Goal: Information Seeking & Learning: Learn about a topic

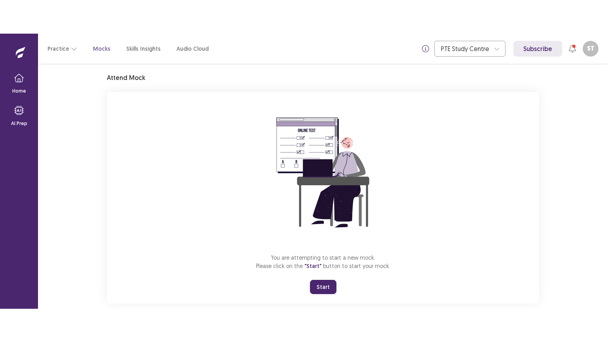
scroll to position [38, 0]
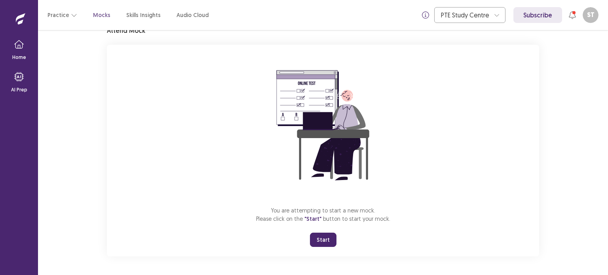
click at [317, 241] on button "Start" at bounding box center [323, 240] width 27 height 14
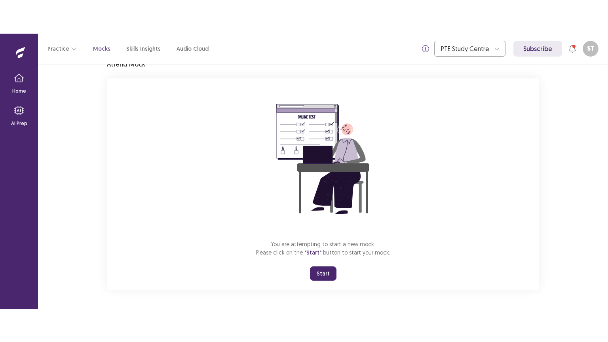
scroll to position [0, 0]
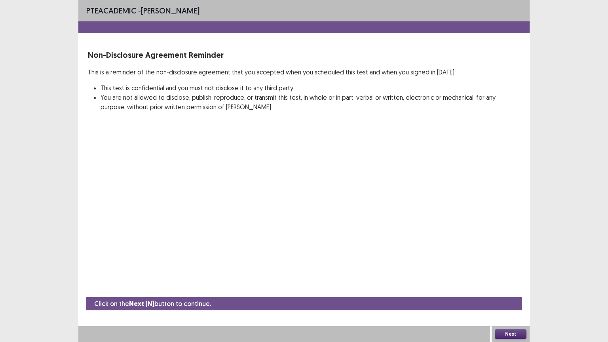
click at [503, 275] on button "Next" at bounding box center [511, 333] width 32 height 9
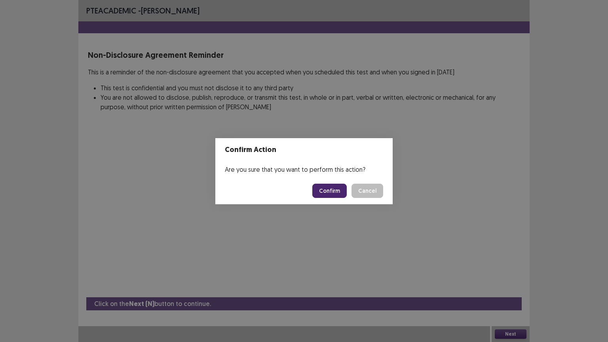
click at [329, 188] on button "Confirm" at bounding box center [329, 191] width 34 height 14
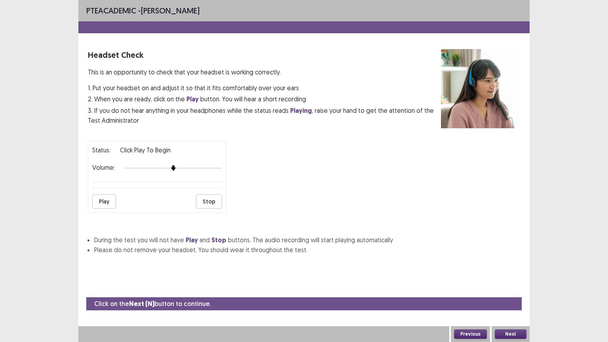
click at [509, 275] on button "Next" at bounding box center [511, 333] width 32 height 9
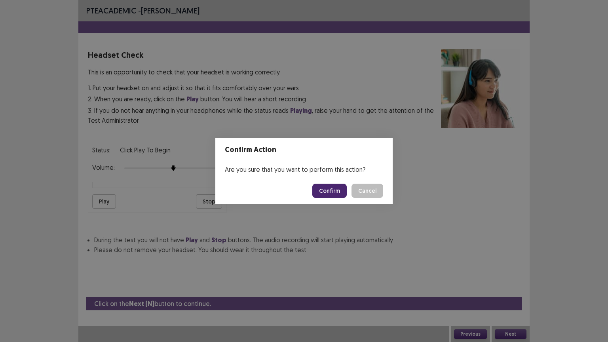
click at [338, 194] on button "Confirm" at bounding box center [329, 191] width 34 height 14
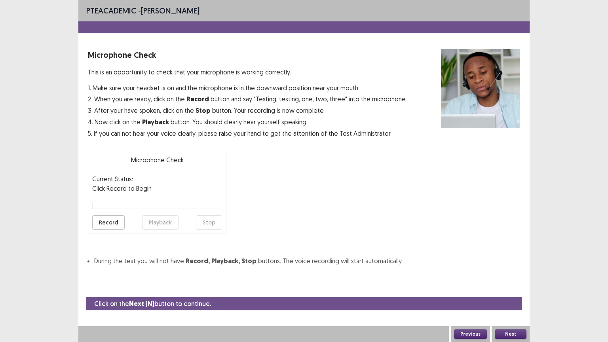
click at [517, 275] on button "Next" at bounding box center [511, 333] width 32 height 9
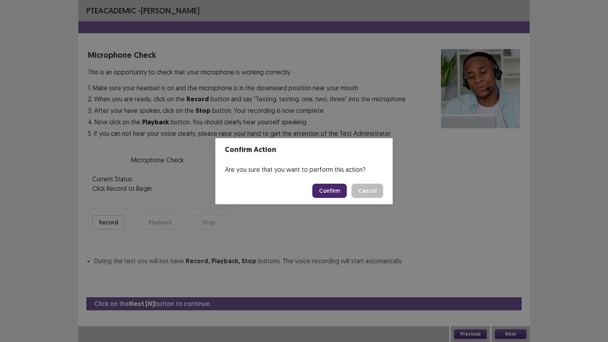
click at [345, 192] on button "Confirm" at bounding box center [329, 191] width 34 height 14
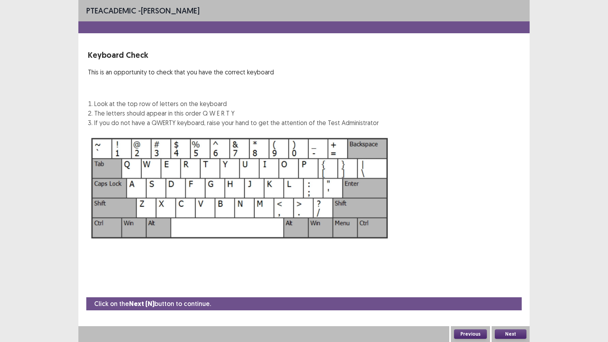
click at [513, 275] on button "Next" at bounding box center [511, 333] width 32 height 9
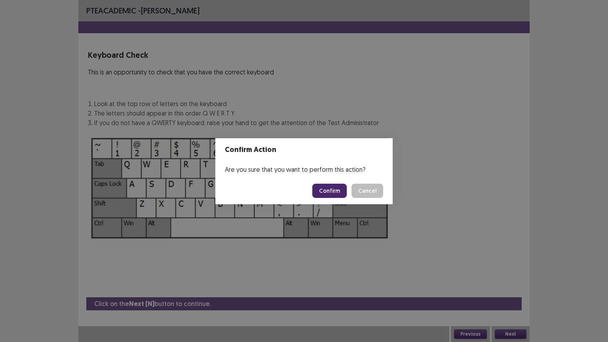
click at [342, 190] on button "Confirm" at bounding box center [329, 191] width 34 height 14
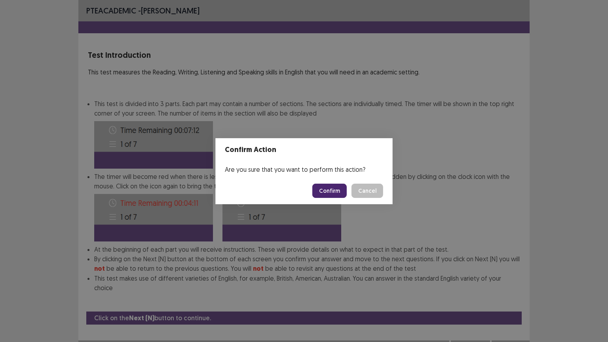
scroll to position [0, 0]
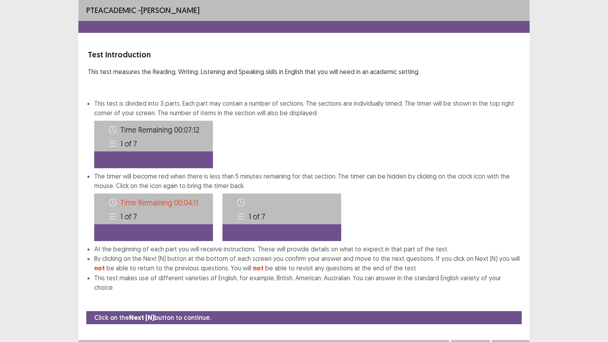
click at [519, 275] on button "Next" at bounding box center [511, 347] width 32 height 9
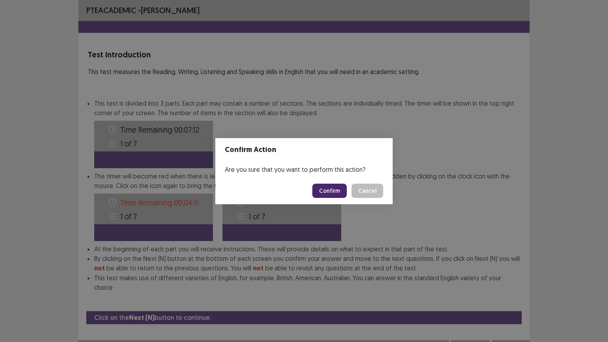
click at [337, 192] on button "Confirm" at bounding box center [329, 191] width 34 height 14
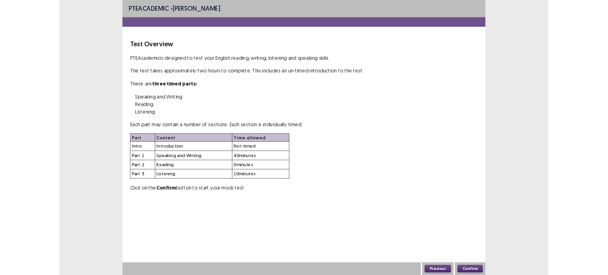
scroll to position [0, 0]
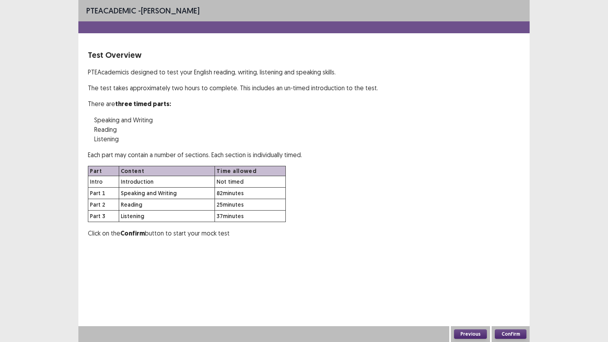
click at [506, 275] on button "Confirm" at bounding box center [511, 333] width 32 height 9
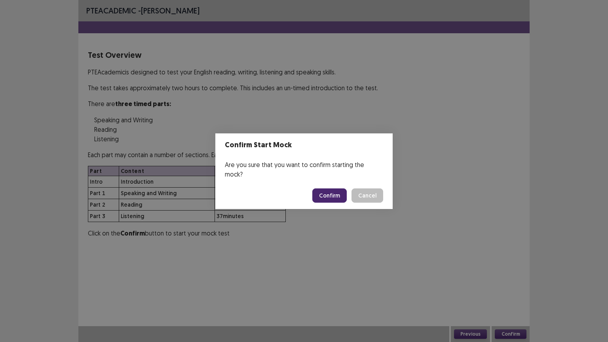
click at [329, 190] on button "Confirm" at bounding box center [329, 195] width 34 height 14
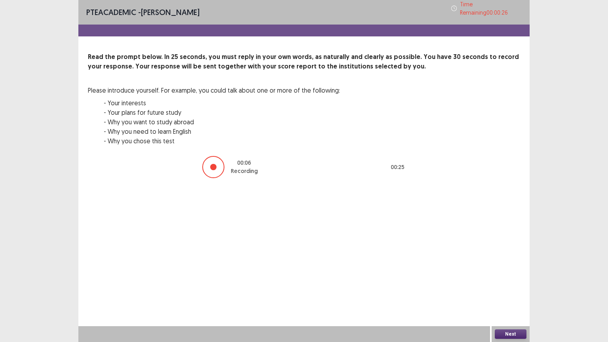
click at [514, 275] on button "Next" at bounding box center [511, 333] width 32 height 9
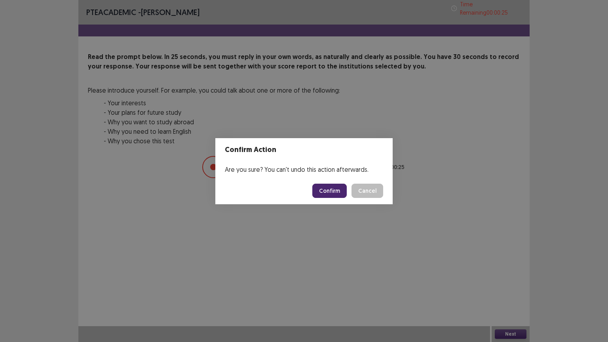
click at [314, 190] on footer "Confirm Cancel" at bounding box center [303, 190] width 177 height 27
click at [324, 186] on button "Confirm" at bounding box center [329, 191] width 34 height 14
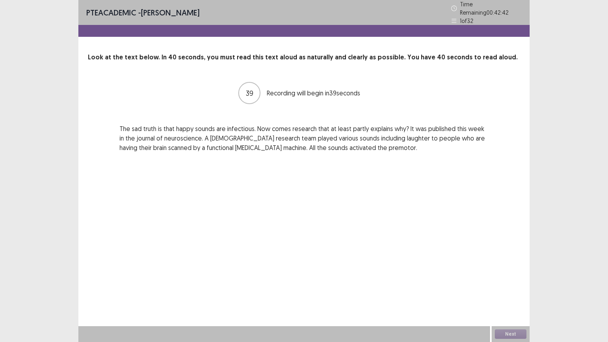
click at [410, 215] on div "PTE academic - Sanjay Tamang Time Remaining 00 : 42 : 42 1 of 32 Look at the te…" at bounding box center [303, 171] width 451 height 342
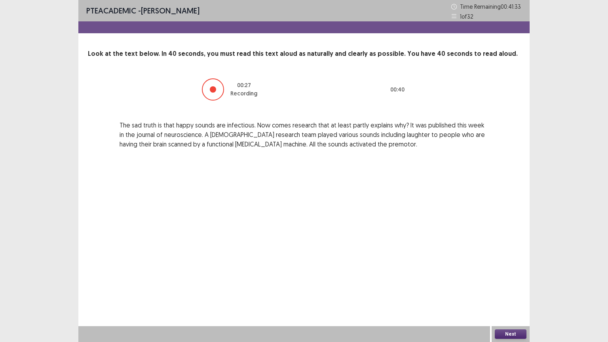
click at [501, 275] on button "Next" at bounding box center [511, 333] width 32 height 9
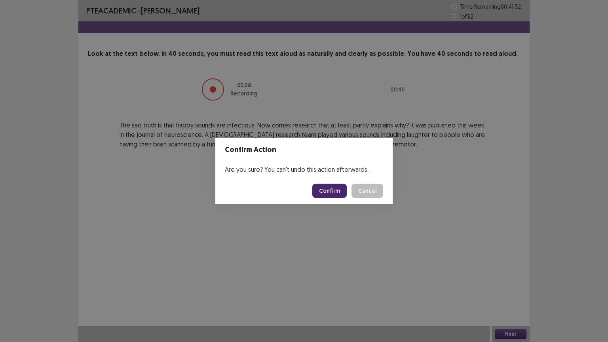
click at [341, 191] on button "Confirm" at bounding box center [329, 191] width 34 height 14
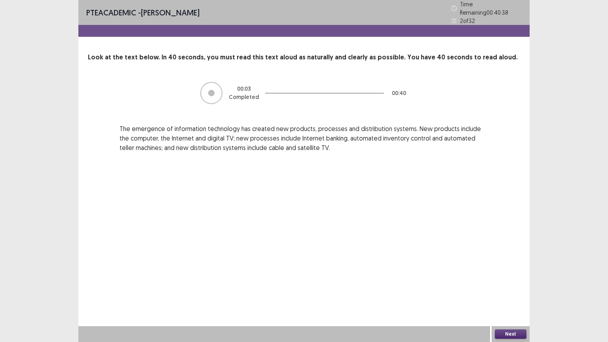
click at [515, 275] on button "Next" at bounding box center [511, 333] width 32 height 9
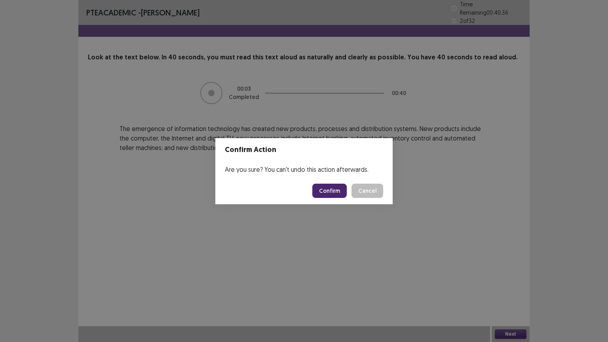
click at [332, 193] on button "Confirm" at bounding box center [329, 191] width 34 height 14
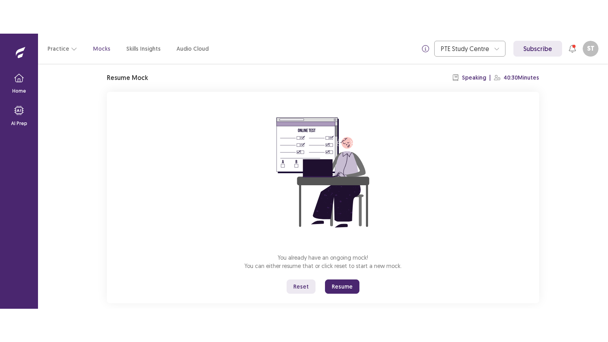
scroll to position [38, 0]
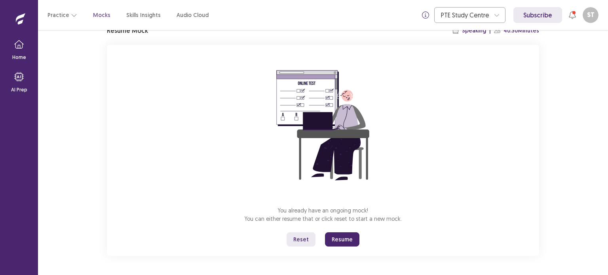
click at [301, 239] on button "Reset" at bounding box center [300, 239] width 29 height 14
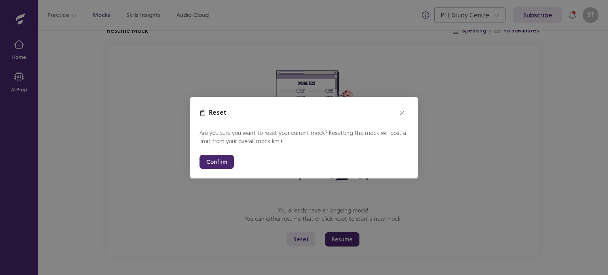
click at [221, 163] on button "Confirm" at bounding box center [216, 162] width 34 height 14
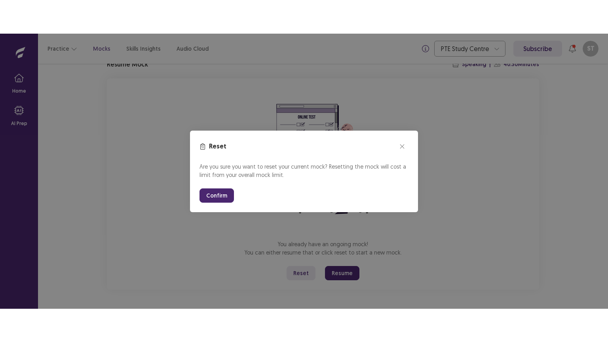
scroll to position [0, 0]
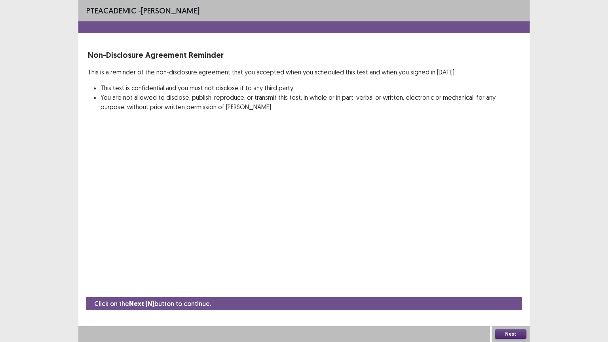
click at [511, 275] on button "Next" at bounding box center [511, 333] width 32 height 9
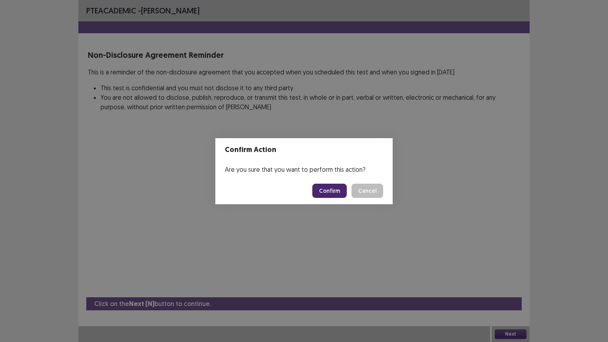
click at [343, 190] on button "Confirm" at bounding box center [329, 191] width 34 height 14
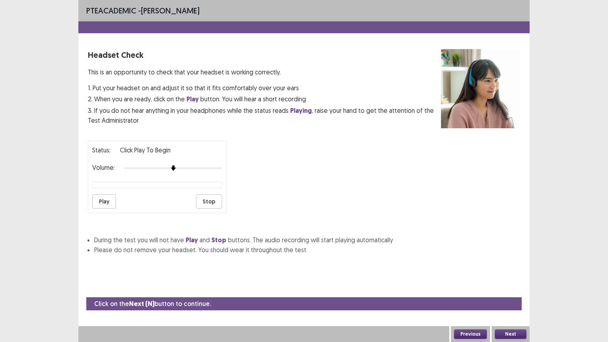
click at [509, 275] on button "Next" at bounding box center [511, 333] width 32 height 9
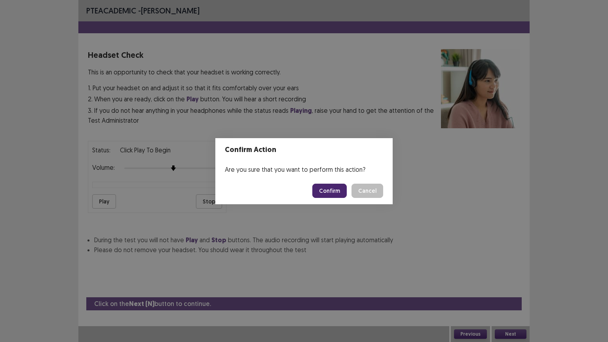
click at [336, 194] on button "Confirm" at bounding box center [329, 191] width 34 height 14
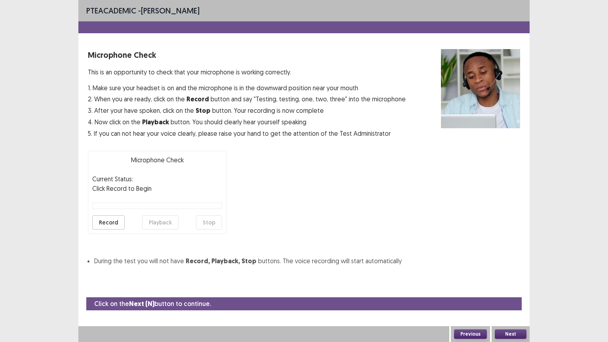
click at [501, 275] on button "Next" at bounding box center [511, 333] width 32 height 9
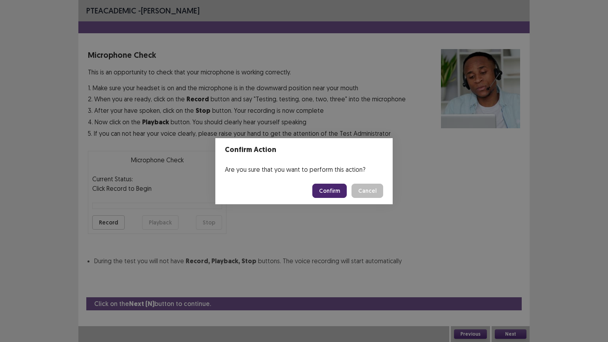
click at [333, 192] on button "Confirm" at bounding box center [329, 191] width 34 height 14
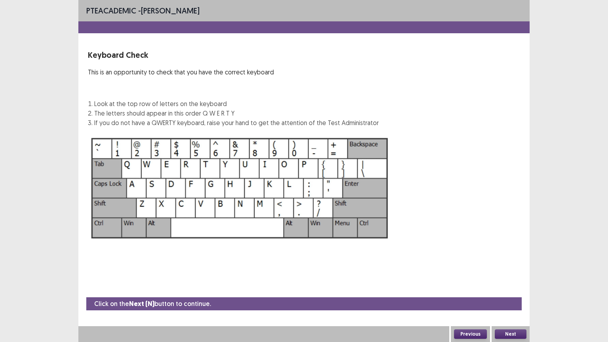
click at [503, 275] on button "Next" at bounding box center [511, 333] width 32 height 9
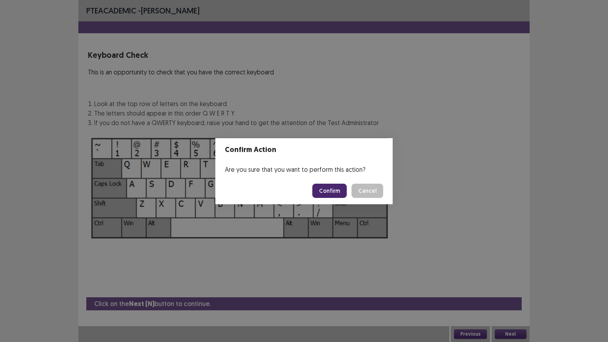
click at [335, 192] on button "Confirm" at bounding box center [329, 191] width 34 height 14
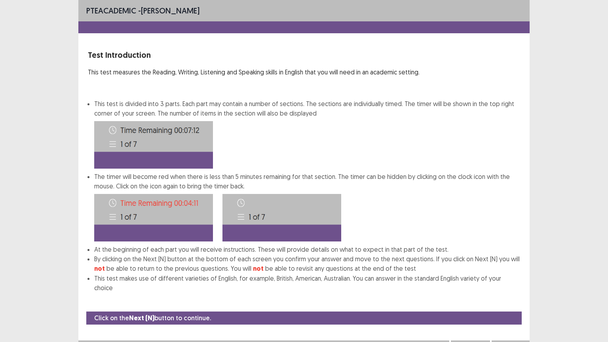
scroll to position [0, 0]
click at [512, 275] on button "Next" at bounding box center [511, 347] width 32 height 9
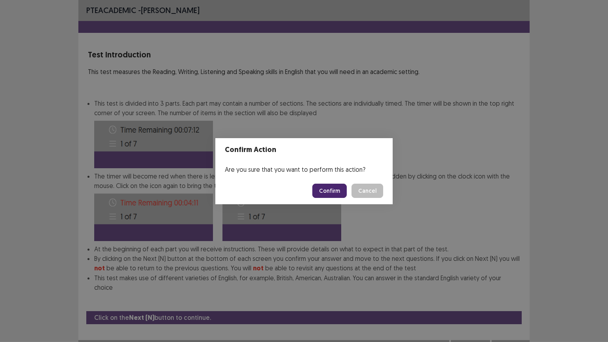
click at [337, 191] on button "Confirm" at bounding box center [329, 191] width 34 height 14
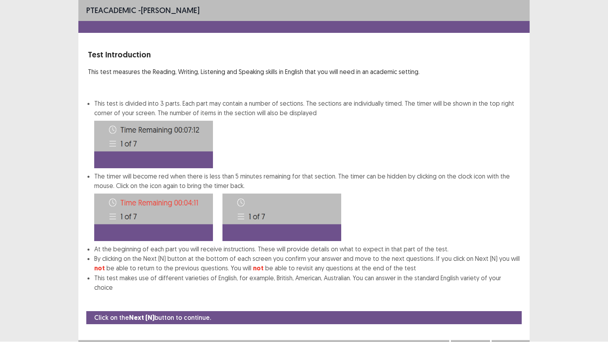
scroll to position [0, 0]
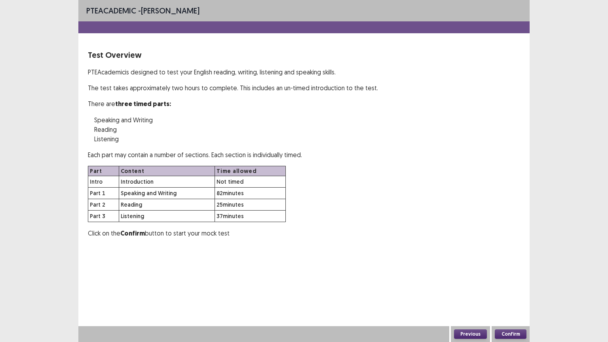
click at [502, 275] on button "Confirm" at bounding box center [511, 333] width 32 height 9
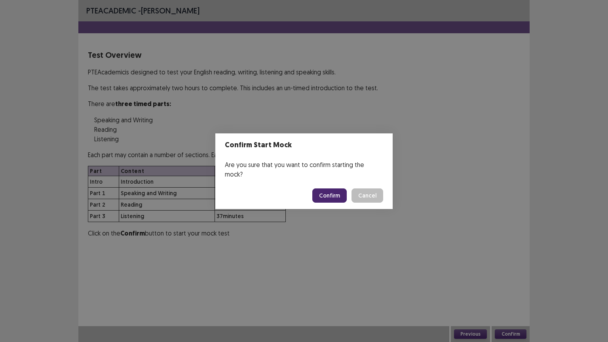
click at [332, 193] on button "Confirm" at bounding box center [329, 195] width 34 height 14
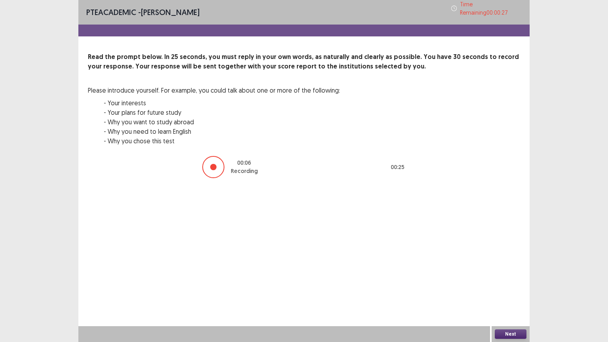
click at [505, 275] on button "Next" at bounding box center [511, 333] width 32 height 9
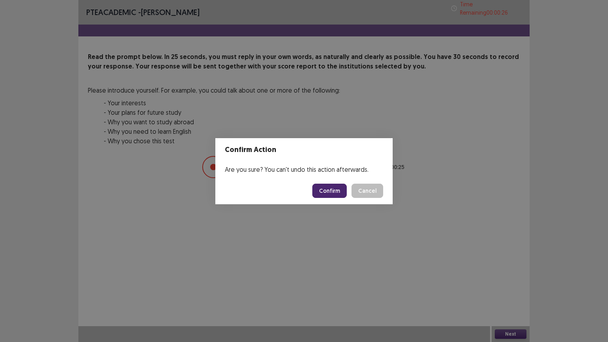
click at [332, 185] on button "Confirm" at bounding box center [329, 191] width 34 height 14
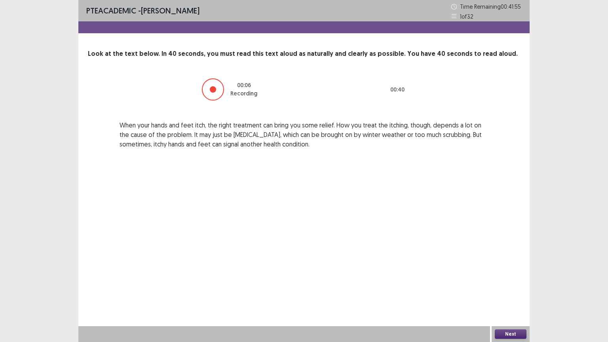
click at [520, 275] on button "Next" at bounding box center [511, 333] width 32 height 9
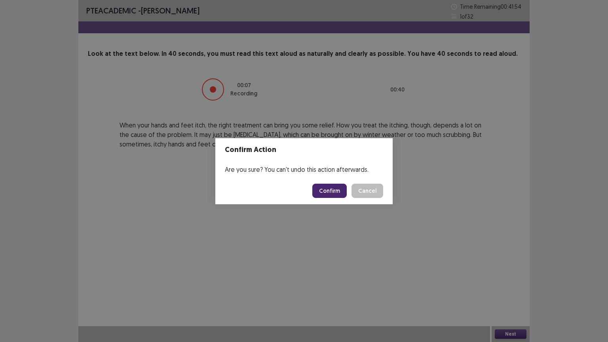
click at [339, 191] on button "Confirm" at bounding box center [329, 191] width 34 height 14
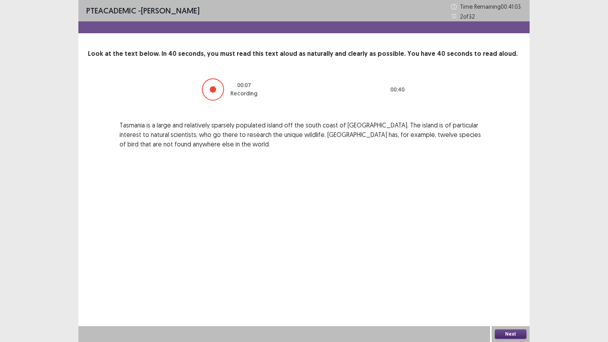
click at [500, 275] on button "Next" at bounding box center [511, 333] width 32 height 9
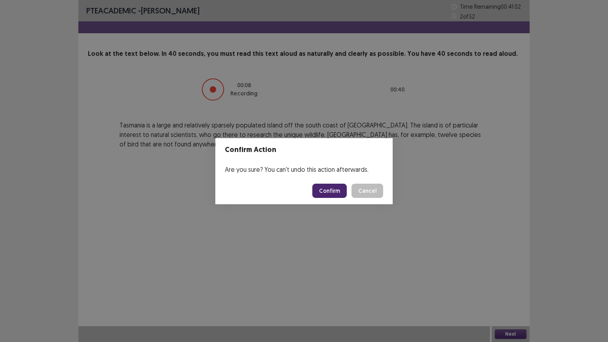
click at [321, 185] on button "Confirm" at bounding box center [329, 191] width 34 height 14
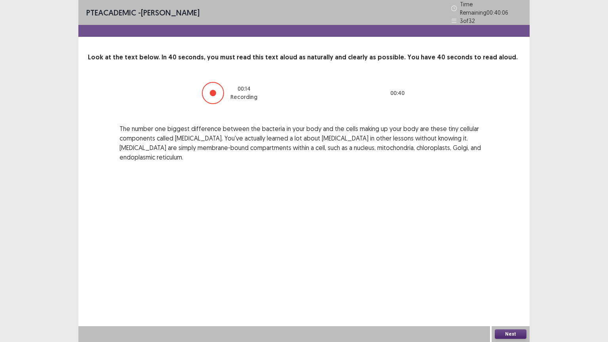
click at [503, 275] on button "Next" at bounding box center [511, 333] width 32 height 9
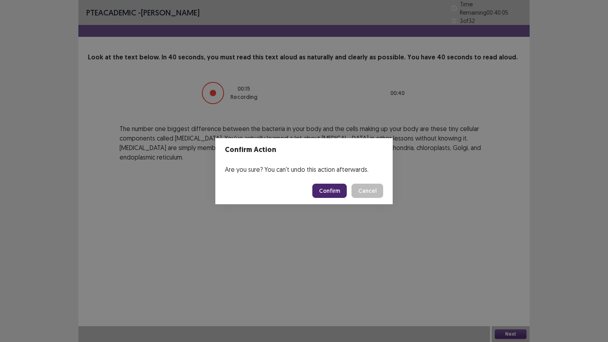
click at [343, 187] on button "Confirm" at bounding box center [329, 191] width 34 height 14
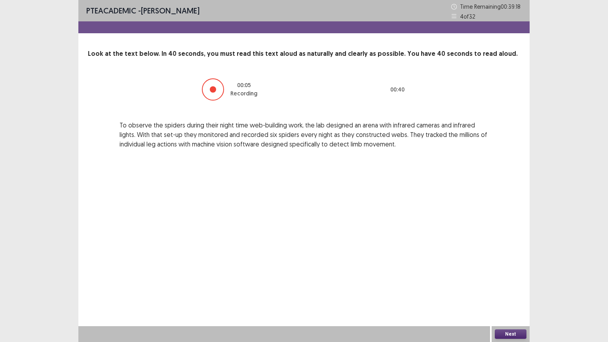
click at [515, 275] on button "Next" at bounding box center [511, 333] width 32 height 9
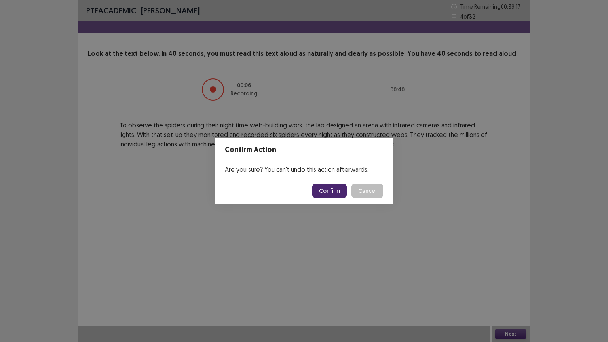
click at [338, 188] on button "Confirm" at bounding box center [329, 191] width 34 height 14
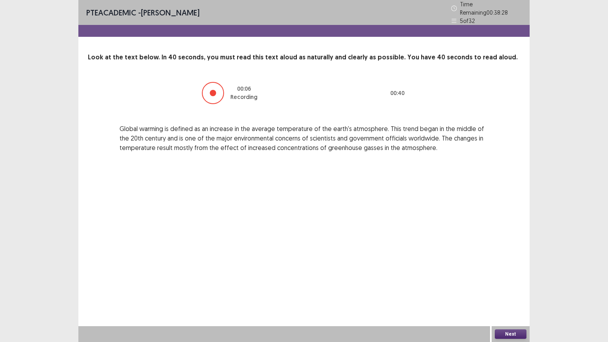
click at [521, 275] on button "Next" at bounding box center [511, 333] width 32 height 9
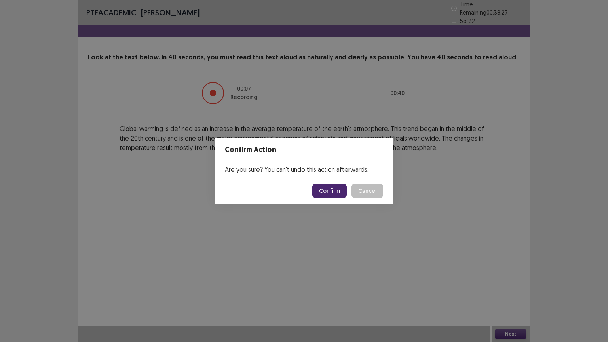
click at [333, 189] on button "Confirm" at bounding box center [329, 191] width 34 height 14
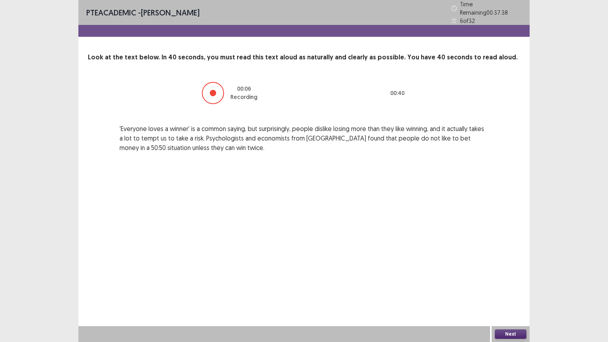
click at [506, 275] on button "Next" at bounding box center [511, 333] width 32 height 9
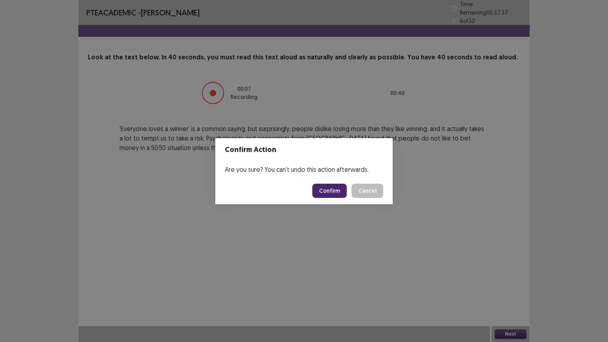
click at [342, 195] on button "Confirm" at bounding box center [329, 191] width 34 height 14
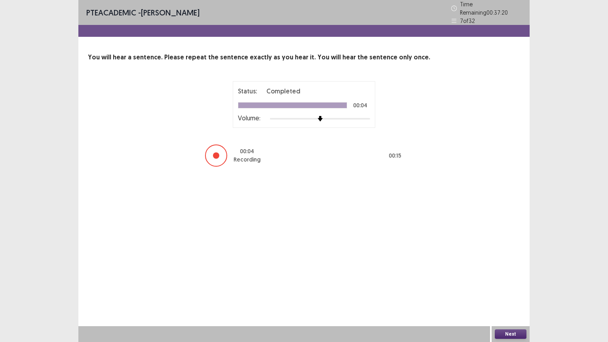
click at [504, 275] on button "Next" at bounding box center [511, 333] width 32 height 9
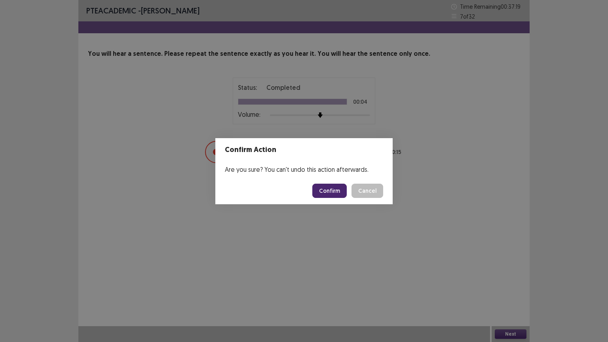
click at [332, 196] on button "Confirm" at bounding box center [329, 191] width 34 height 14
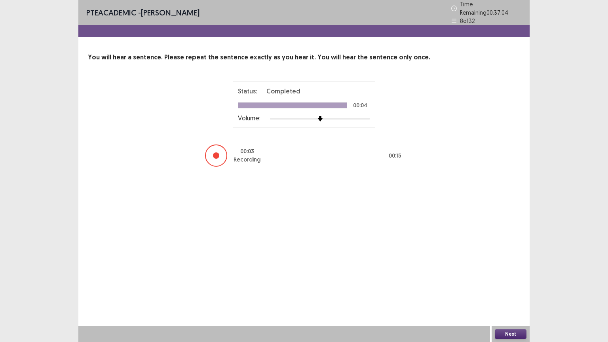
click at [509, 275] on button "Next" at bounding box center [511, 333] width 32 height 9
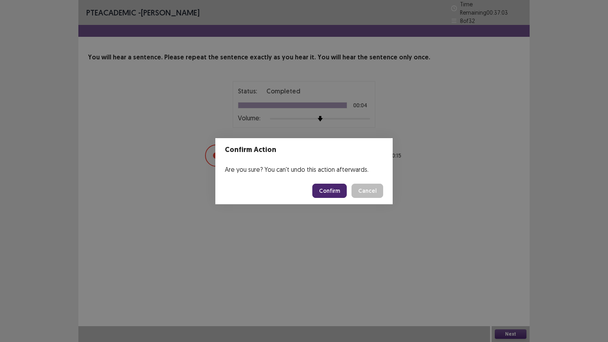
click at [331, 188] on button "Confirm" at bounding box center [329, 191] width 34 height 14
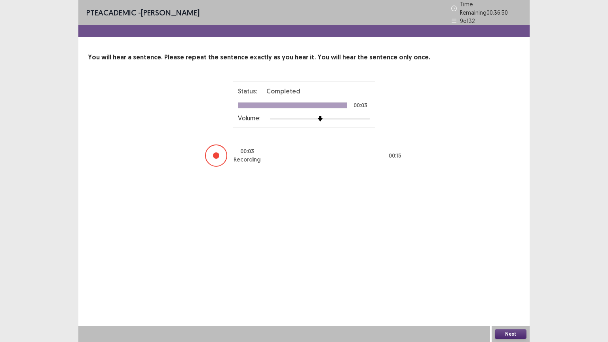
click at [501, 275] on button "Next" at bounding box center [511, 333] width 32 height 9
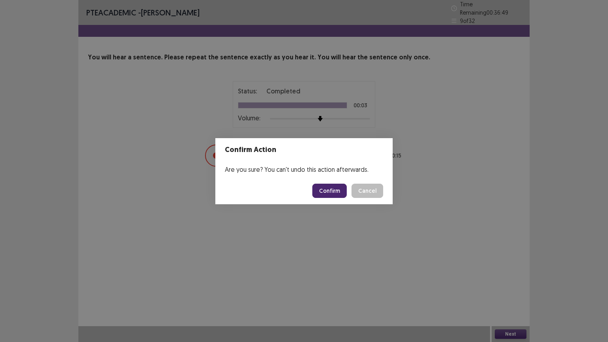
click at [335, 193] on button "Confirm" at bounding box center [329, 191] width 34 height 14
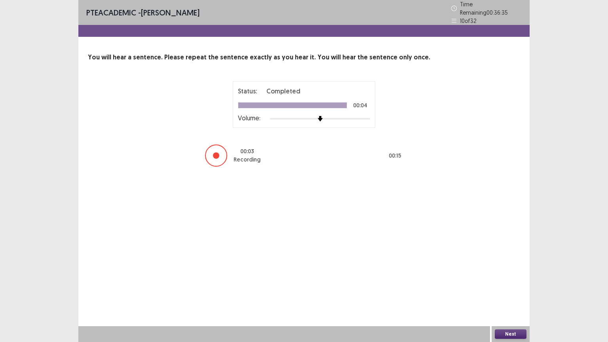
click at [511, 275] on button "Next" at bounding box center [511, 333] width 32 height 9
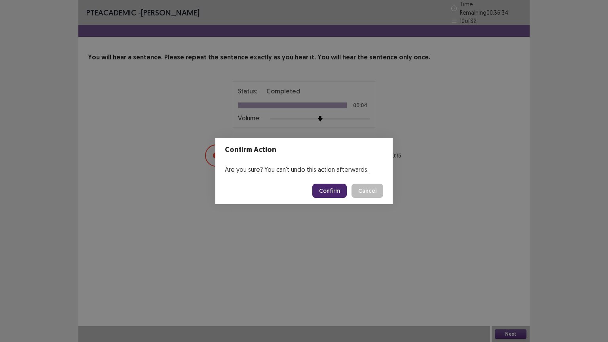
click at [343, 195] on button "Confirm" at bounding box center [329, 191] width 34 height 14
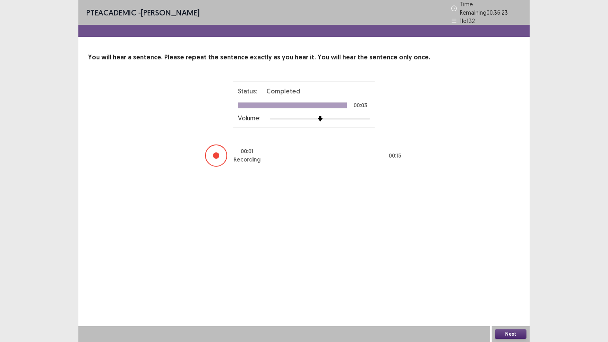
click at [505, 275] on button "Next" at bounding box center [511, 333] width 32 height 9
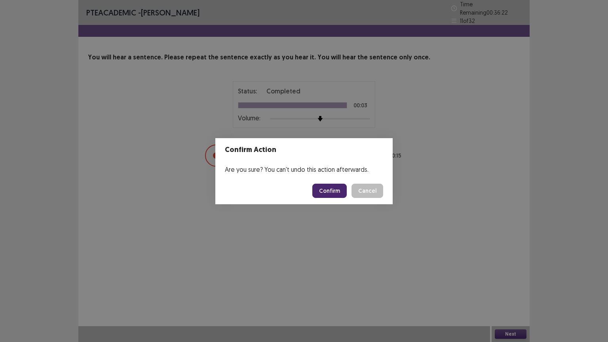
click at [332, 188] on button "Confirm" at bounding box center [329, 191] width 34 height 14
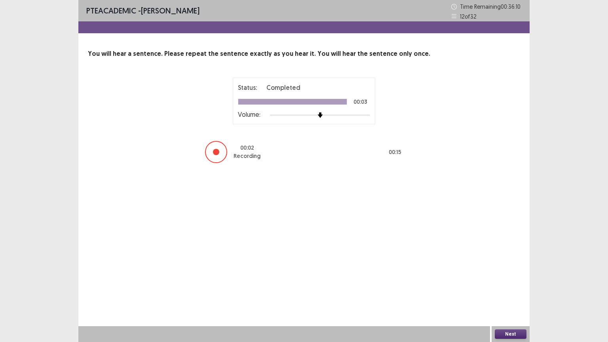
click at [506, 275] on button "Next" at bounding box center [511, 333] width 32 height 9
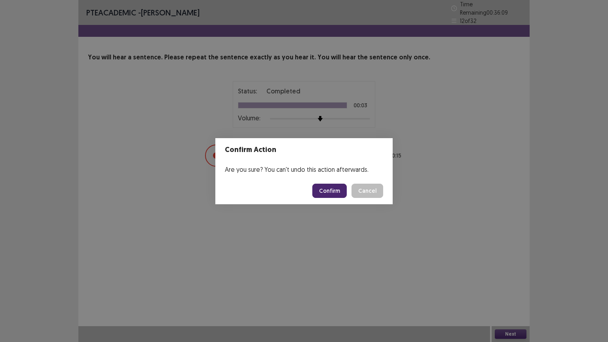
click at [326, 193] on button "Confirm" at bounding box center [329, 191] width 34 height 14
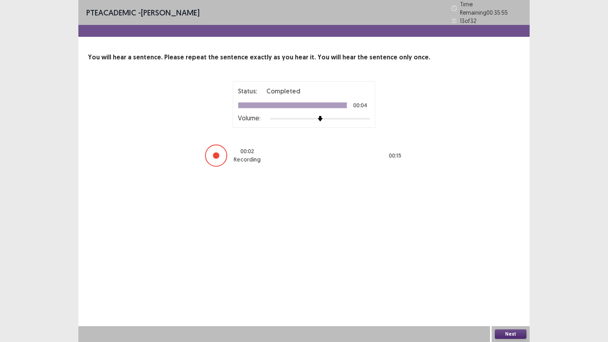
click at [506, 275] on button "Next" at bounding box center [511, 333] width 32 height 9
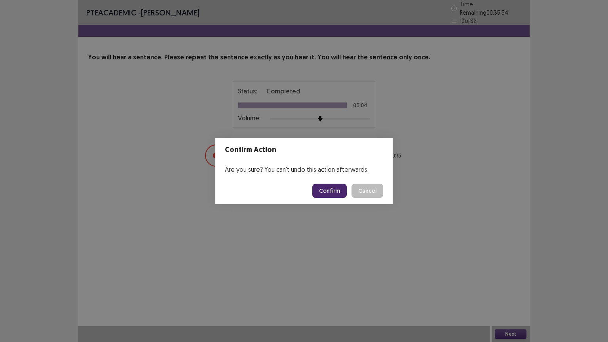
click at [326, 194] on button "Confirm" at bounding box center [329, 191] width 34 height 14
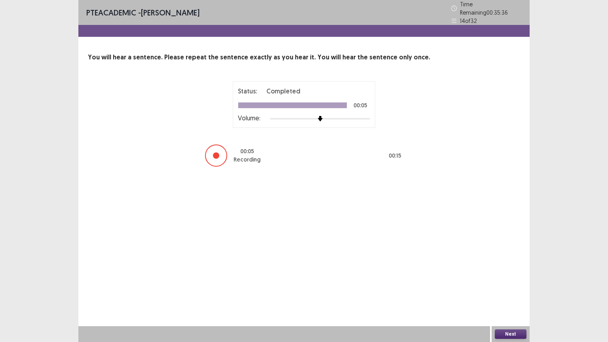
click at [505, 275] on button "Next" at bounding box center [511, 333] width 32 height 9
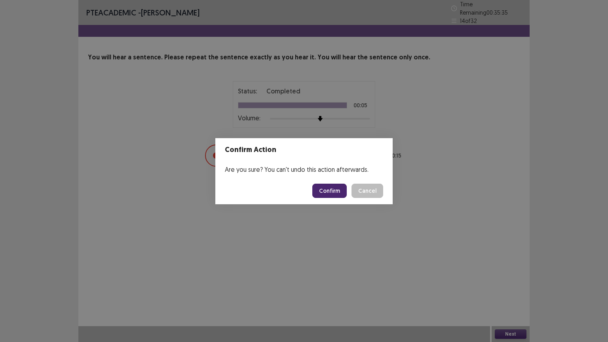
click at [331, 195] on button "Confirm" at bounding box center [329, 191] width 34 height 14
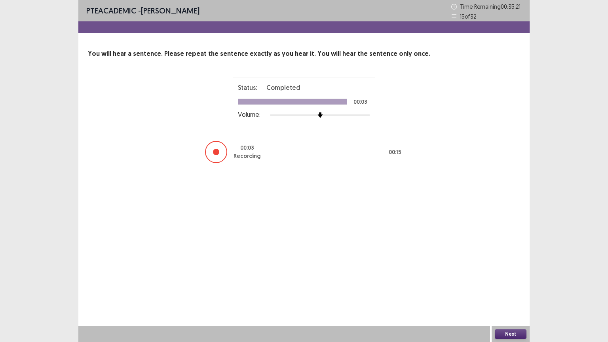
click at [511, 275] on div "Next" at bounding box center [510, 334] width 38 height 16
click at [510, 275] on button "Next" at bounding box center [511, 333] width 32 height 9
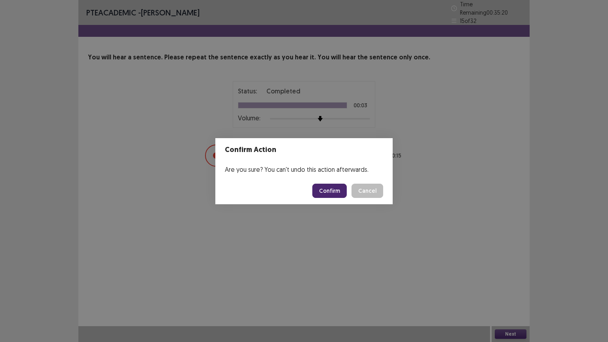
click at [326, 188] on button "Confirm" at bounding box center [329, 191] width 34 height 14
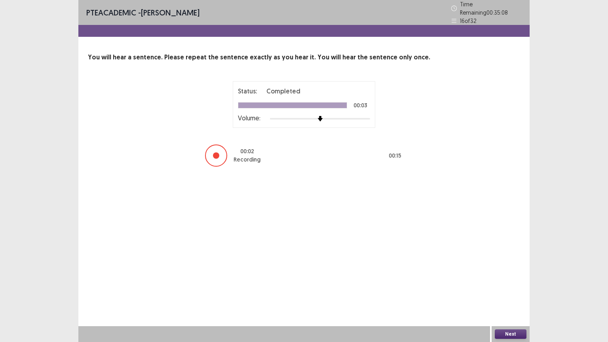
click at [516, 275] on button "Next" at bounding box center [511, 333] width 32 height 9
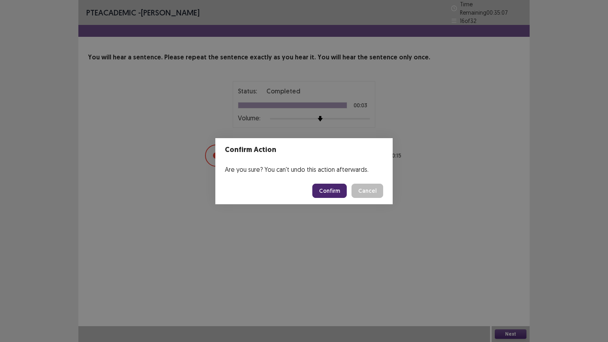
click at [328, 195] on button "Confirm" at bounding box center [329, 191] width 34 height 14
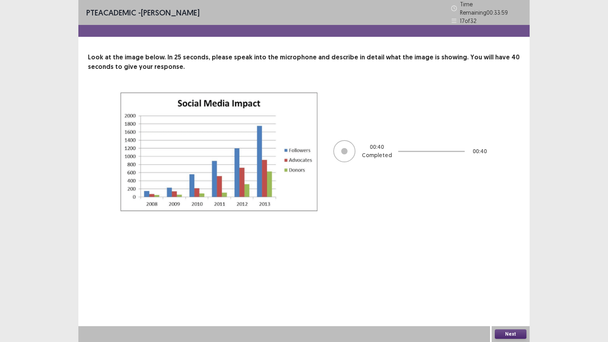
click at [506, 275] on button "Next" at bounding box center [511, 333] width 32 height 9
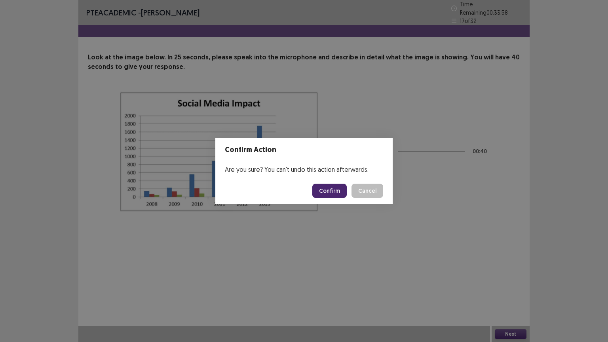
click at [326, 188] on button "Confirm" at bounding box center [329, 191] width 34 height 14
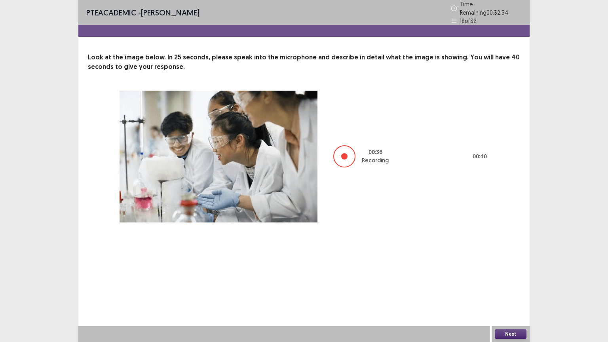
click at [518, 275] on button "Next" at bounding box center [511, 333] width 32 height 9
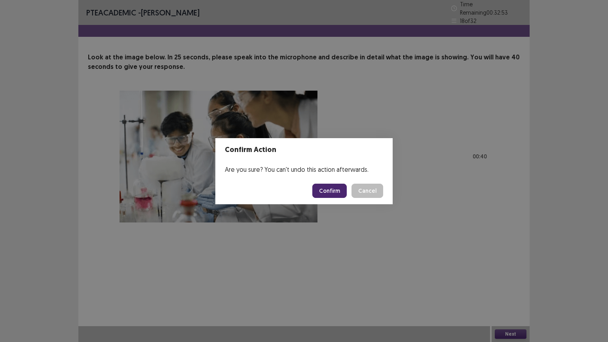
click at [337, 192] on button "Confirm" at bounding box center [329, 191] width 34 height 14
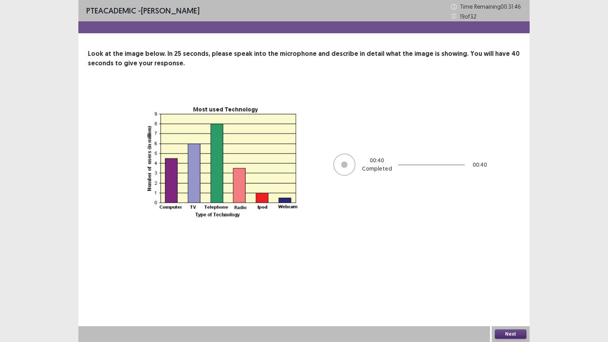
click at [511, 275] on button "Next" at bounding box center [511, 333] width 32 height 9
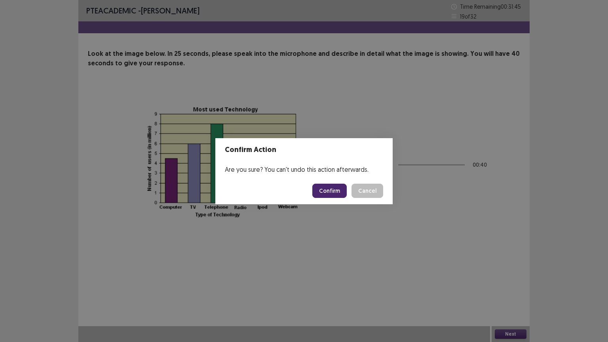
click at [336, 190] on button "Confirm" at bounding box center [329, 191] width 34 height 14
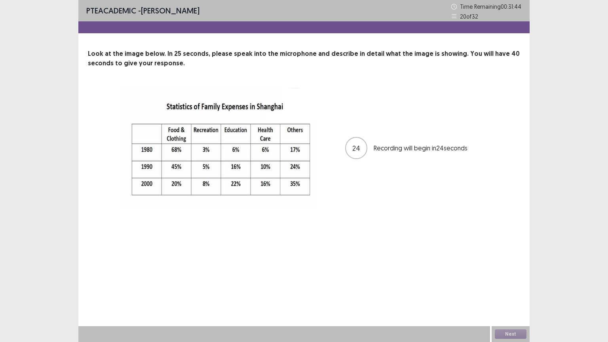
click at [366, 224] on div "PTE academic - [PERSON_NAME] Time Remaining 00 : 31 : 44 20 of 32 Look at the i…" at bounding box center [303, 112] width 451 height 225
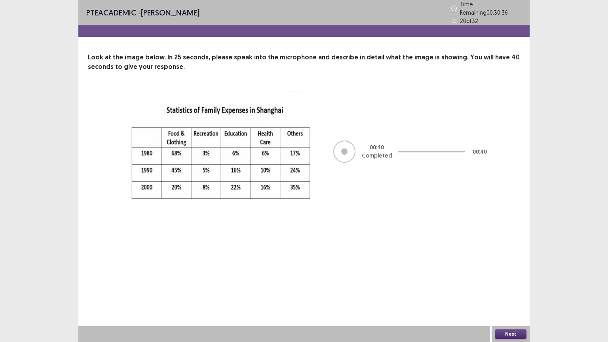
click at [514, 275] on div "Next" at bounding box center [510, 334] width 38 height 16
click at [514, 275] on button "Next" at bounding box center [511, 333] width 32 height 9
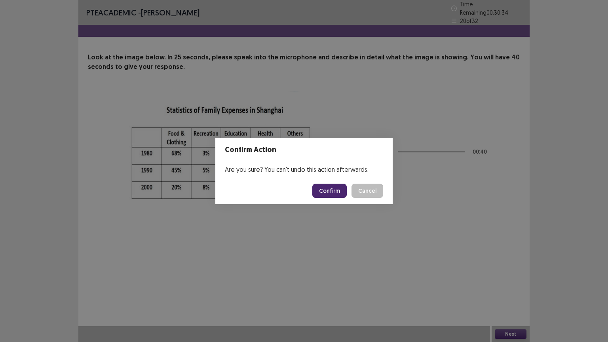
click at [329, 190] on button "Confirm" at bounding box center [329, 191] width 34 height 14
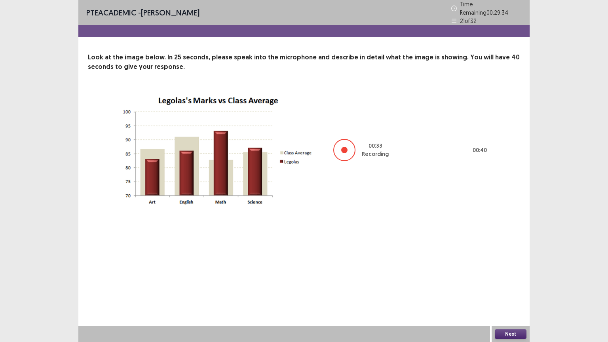
click at [515, 275] on button "Next" at bounding box center [511, 333] width 32 height 9
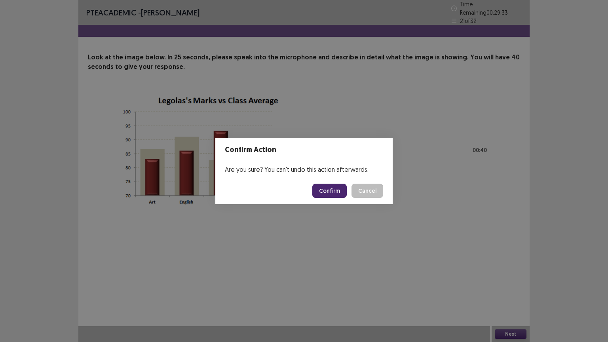
click at [336, 188] on button "Confirm" at bounding box center [329, 191] width 34 height 14
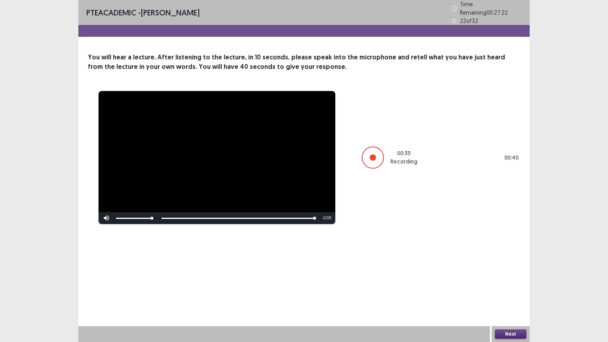
click at [509, 275] on button "Next" at bounding box center [511, 333] width 32 height 9
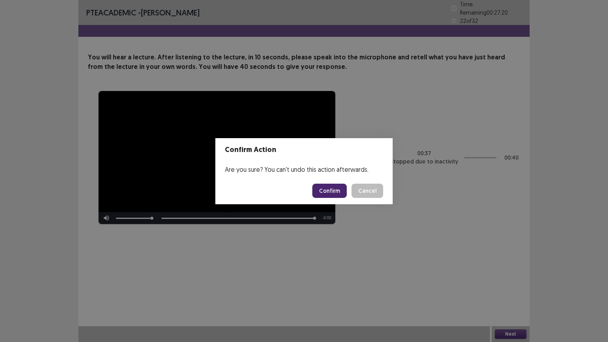
click at [328, 192] on button "Confirm" at bounding box center [329, 191] width 34 height 14
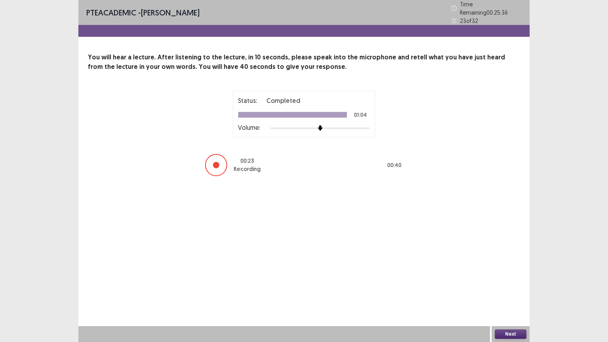
click at [512, 275] on button "Next" at bounding box center [511, 333] width 32 height 9
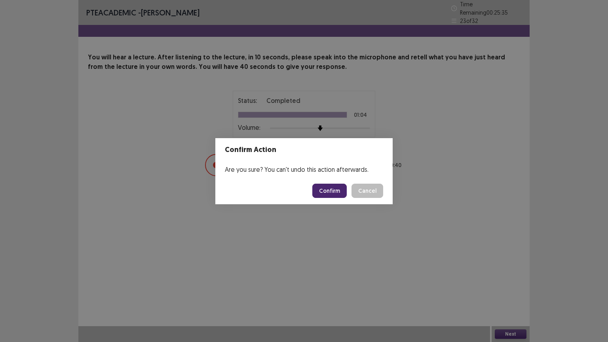
click at [334, 189] on button "Confirm" at bounding box center [329, 191] width 34 height 14
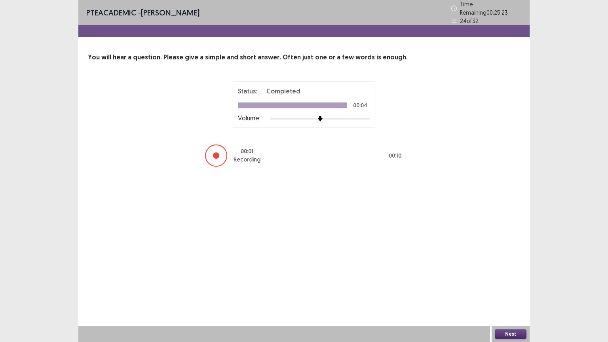
click at [510, 275] on button "Next" at bounding box center [511, 333] width 32 height 9
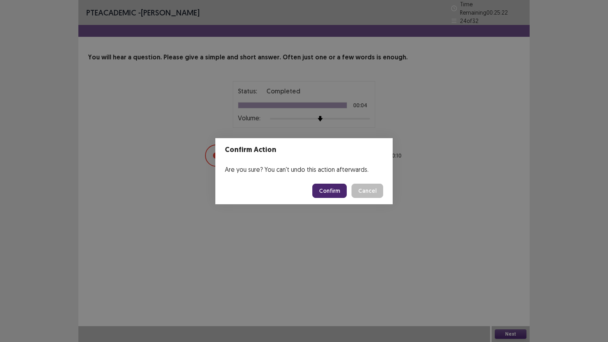
click at [343, 192] on button "Confirm" at bounding box center [329, 191] width 34 height 14
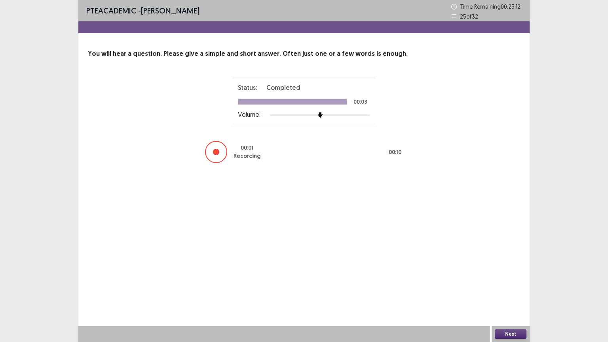
click at [504, 275] on button "Next" at bounding box center [511, 333] width 32 height 9
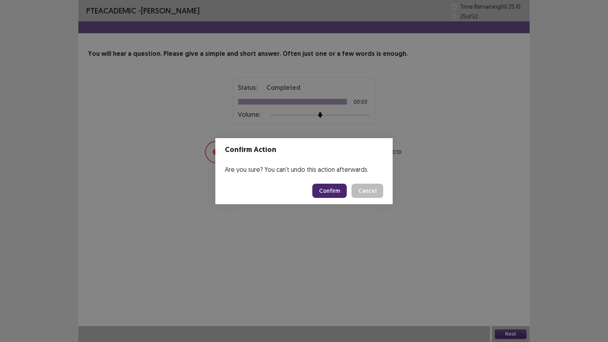
click at [321, 192] on button "Confirm" at bounding box center [329, 191] width 34 height 14
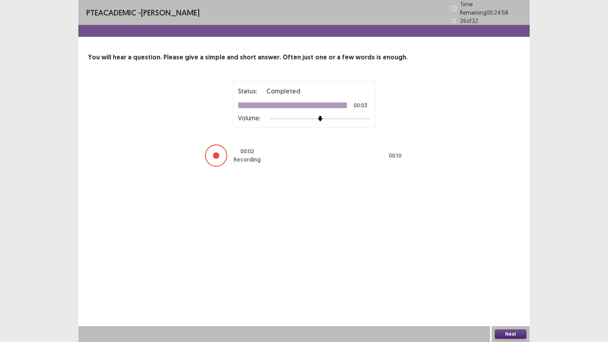
click at [511, 275] on button "Next" at bounding box center [511, 333] width 32 height 9
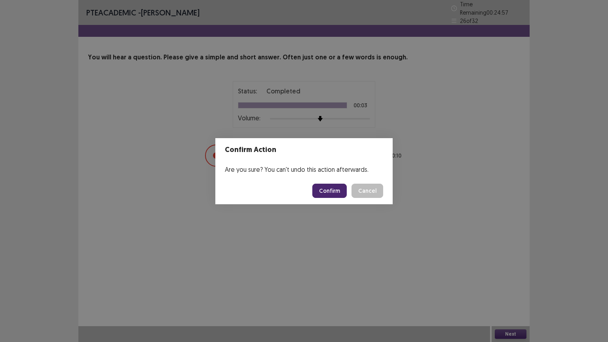
click at [332, 191] on button "Confirm" at bounding box center [329, 191] width 34 height 14
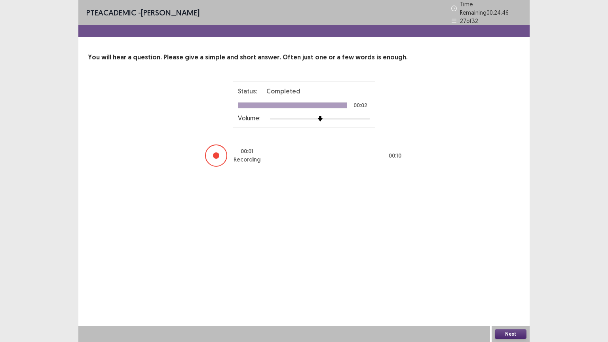
click at [508, 275] on button "Next" at bounding box center [511, 333] width 32 height 9
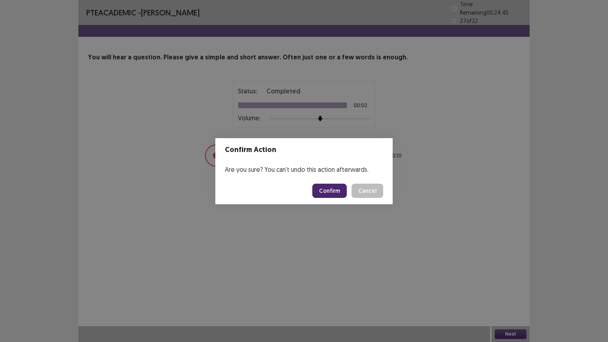
click at [336, 191] on button "Confirm" at bounding box center [329, 191] width 34 height 14
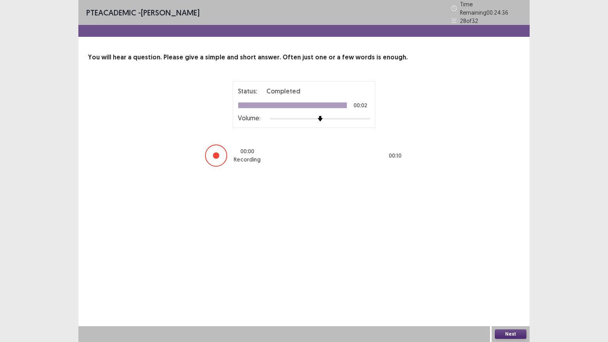
click at [514, 275] on button "Next" at bounding box center [511, 333] width 32 height 9
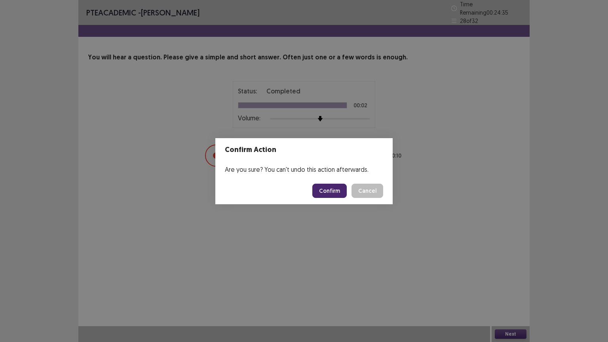
click at [326, 198] on footer "Confirm Cancel" at bounding box center [303, 190] width 177 height 27
click at [329, 191] on button "Confirm" at bounding box center [329, 191] width 34 height 14
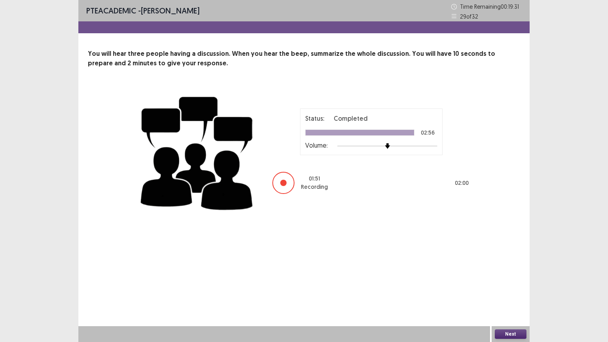
click at [504, 275] on button "Next" at bounding box center [511, 333] width 32 height 9
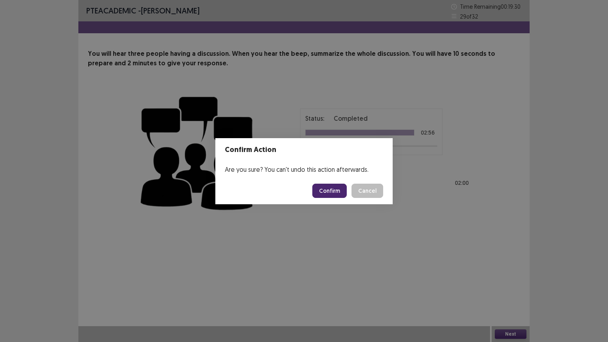
click at [327, 193] on button "Confirm" at bounding box center [329, 191] width 34 height 14
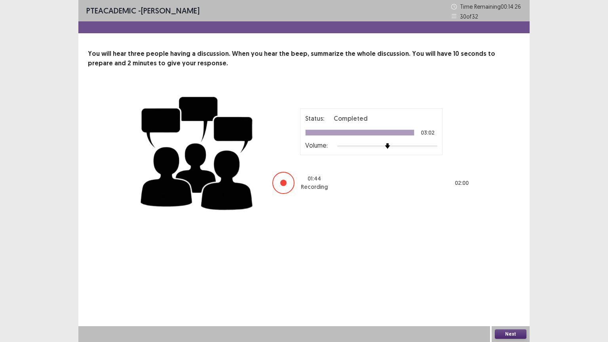
click at [503, 275] on button "Next" at bounding box center [511, 333] width 32 height 9
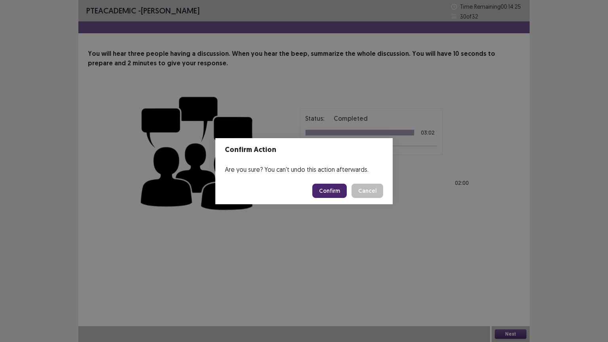
click at [335, 184] on button "Confirm" at bounding box center [329, 191] width 34 height 14
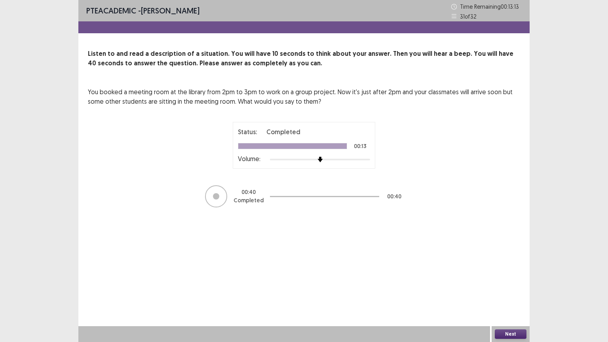
click at [514, 275] on button "Next" at bounding box center [511, 333] width 32 height 9
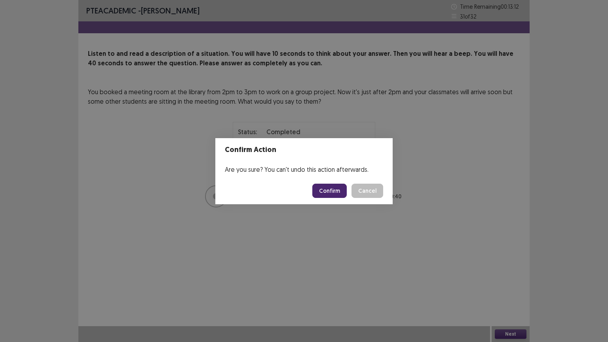
click at [335, 187] on button "Confirm" at bounding box center [329, 191] width 34 height 14
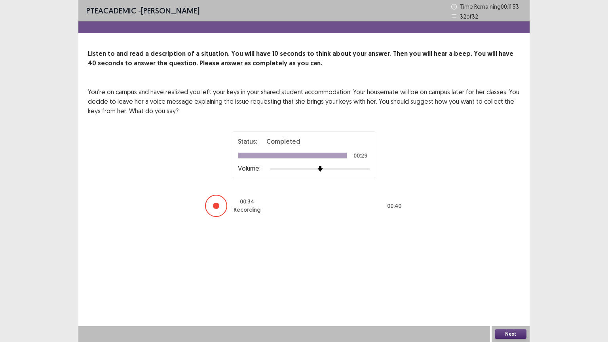
click at [507, 275] on button "Next" at bounding box center [511, 333] width 32 height 9
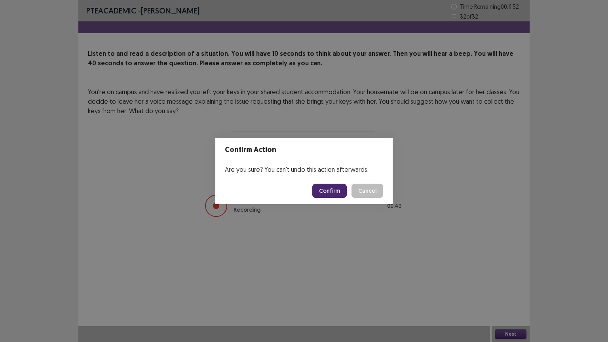
click at [336, 189] on button "Confirm" at bounding box center [329, 191] width 34 height 14
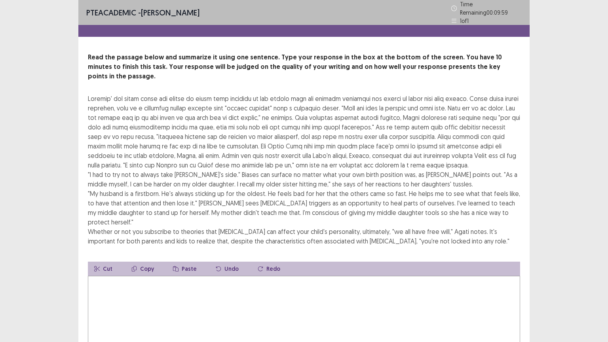
click at [321, 275] on textarea at bounding box center [304, 319] width 432 height 87
click at [181, 275] on textarea at bounding box center [304, 319] width 432 height 87
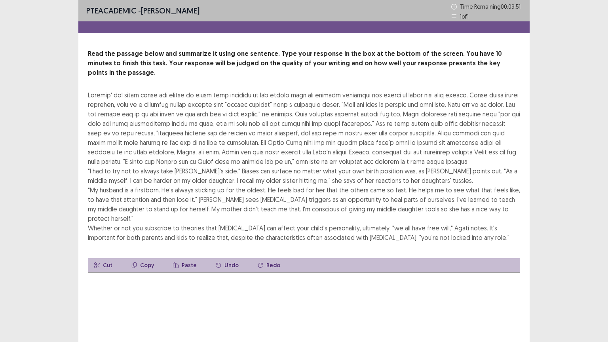
type textarea "*"
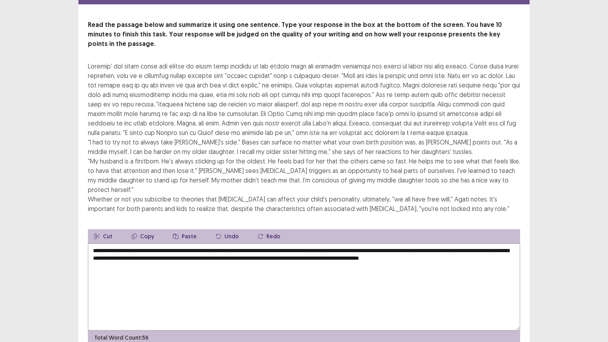
scroll to position [47, 0]
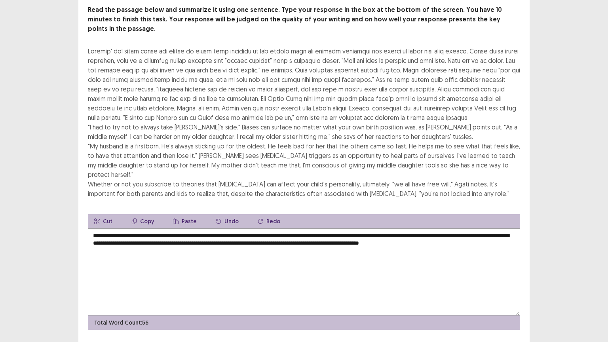
click at [404, 228] on textarea "**********" at bounding box center [304, 271] width 432 height 87
click at [406, 228] on textarea "**********" at bounding box center [304, 271] width 432 height 87
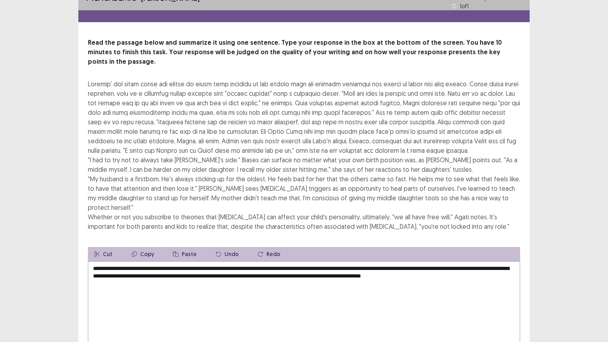
scroll to position [0, 0]
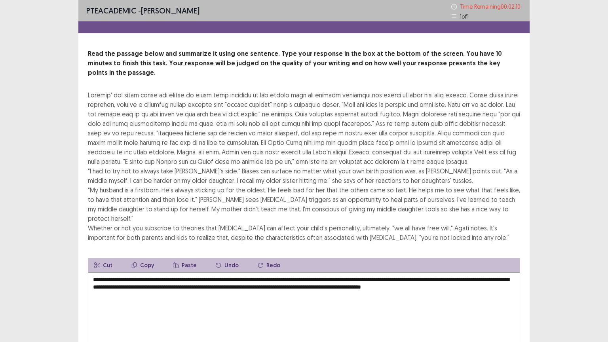
click at [137, 272] on textarea "**********" at bounding box center [304, 315] width 432 height 87
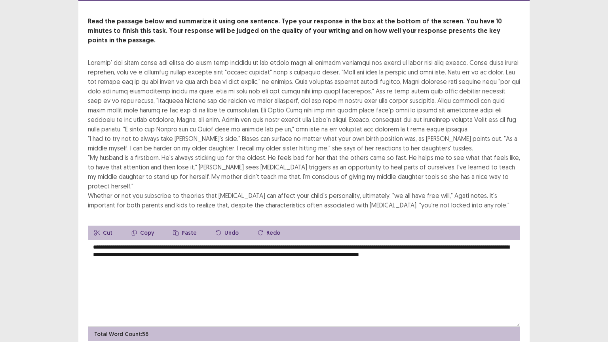
scroll to position [47, 0]
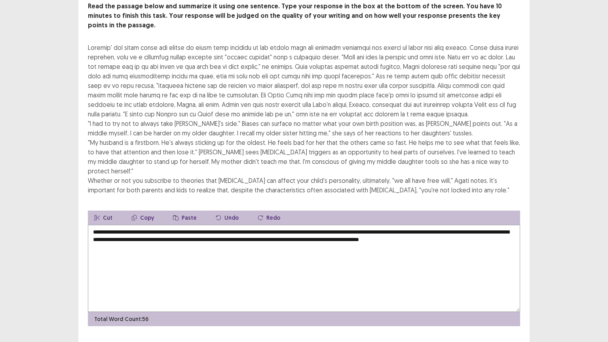
click at [96, 225] on textarea "**********" at bounding box center [304, 268] width 432 height 87
type textarea "**********"
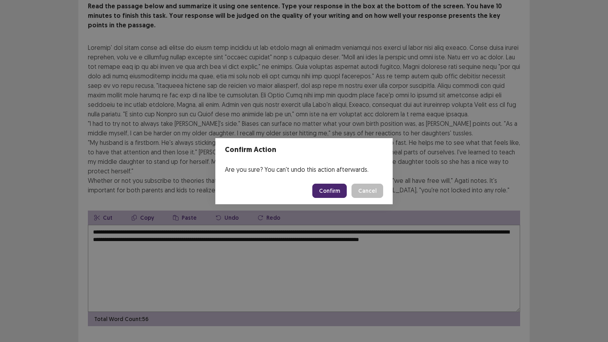
click at [334, 194] on button "Confirm" at bounding box center [329, 191] width 34 height 14
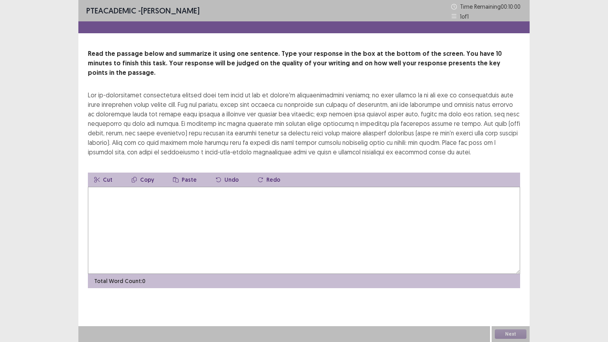
click at [231, 209] on textarea at bounding box center [304, 230] width 432 height 87
click at [114, 210] on textarea at bounding box center [304, 230] width 432 height 87
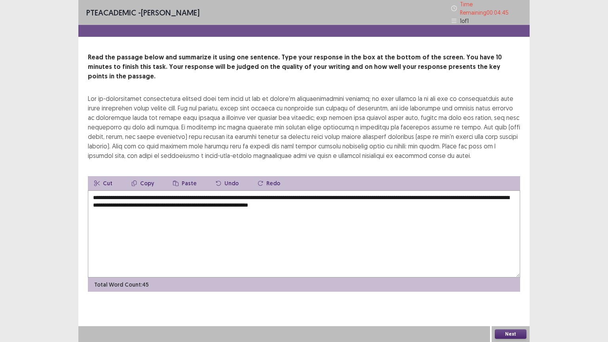
click at [427, 190] on textarea "**********" at bounding box center [304, 233] width 432 height 87
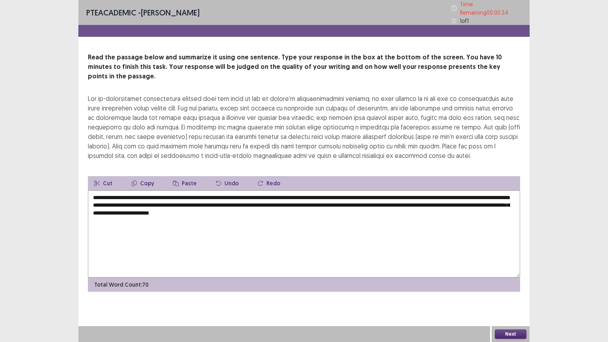
click at [396, 190] on textarea "**********" at bounding box center [304, 233] width 432 height 87
click at [401, 214] on textarea "**********" at bounding box center [304, 233] width 432 height 87
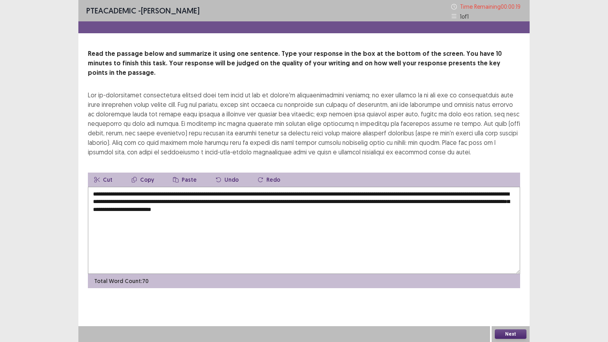
click at [150, 199] on textarea "**********" at bounding box center [304, 230] width 432 height 87
type textarea "**********"
click at [505, 275] on button "Next" at bounding box center [511, 333] width 32 height 9
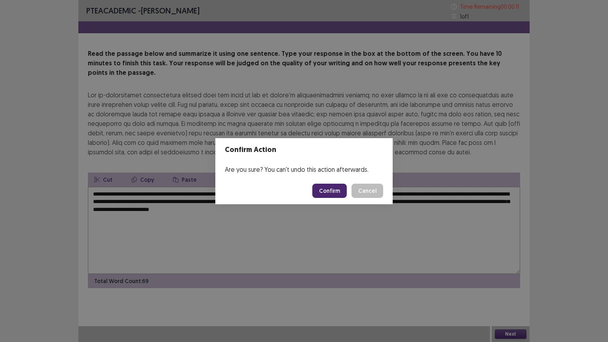
click at [335, 192] on button "Confirm" at bounding box center [329, 191] width 34 height 14
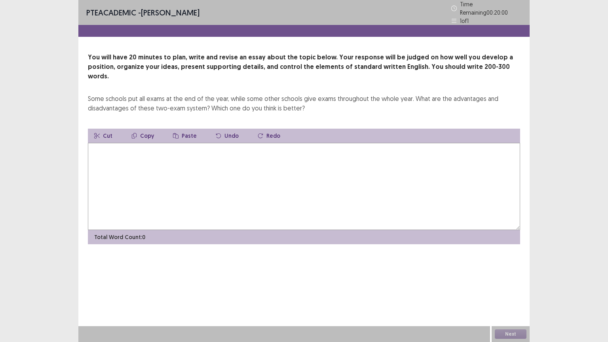
click at [210, 157] on textarea at bounding box center [304, 186] width 432 height 87
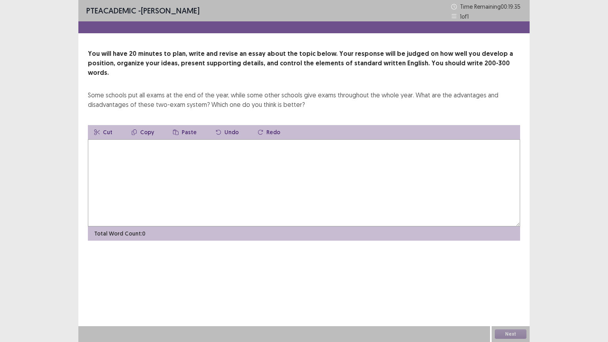
click at [202, 141] on textarea at bounding box center [304, 182] width 432 height 87
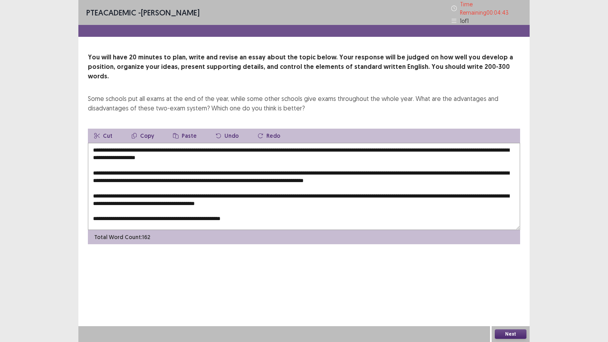
drag, startPoint x: 138, startPoint y: 135, endPoint x: 420, endPoint y: 138, distance: 282.5
click at [420, 143] on textarea "**********" at bounding box center [304, 186] width 432 height 87
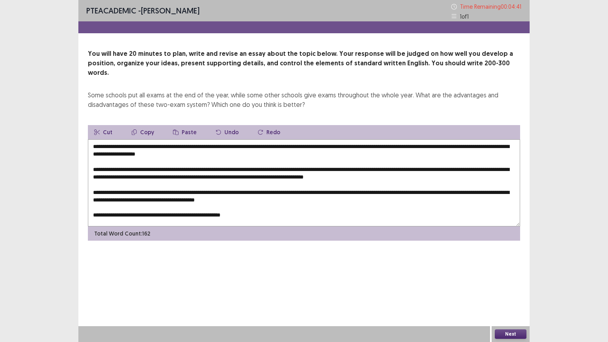
click at [144, 125] on button "Copy" at bounding box center [142, 132] width 35 height 14
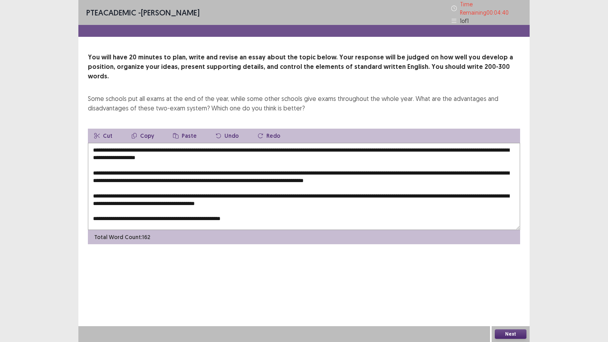
click at [144, 129] on button "Copy" at bounding box center [142, 136] width 35 height 14
click at [245, 204] on textarea "**********" at bounding box center [304, 186] width 432 height 87
click at [183, 129] on button "Paste" at bounding box center [185, 136] width 36 height 14
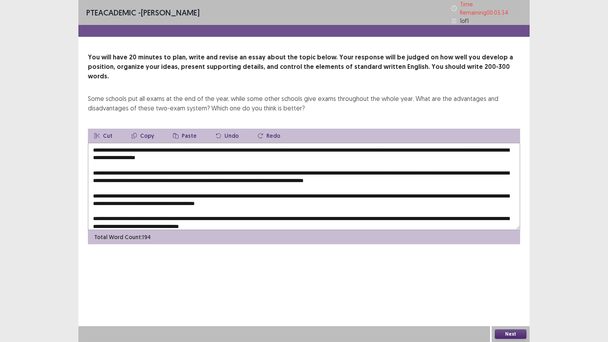
drag, startPoint x: 100, startPoint y: 144, endPoint x: 90, endPoint y: 146, distance: 9.8
click at [90, 146] on textarea at bounding box center [304, 186] width 432 height 87
drag, startPoint x: 139, startPoint y: 137, endPoint x: 259, endPoint y: 136, distance: 119.9
click at [259, 143] on textarea at bounding box center [304, 186] width 432 height 87
click at [149, 129] on button "Copy" at bounding box center [142, 136] width 35 height 14
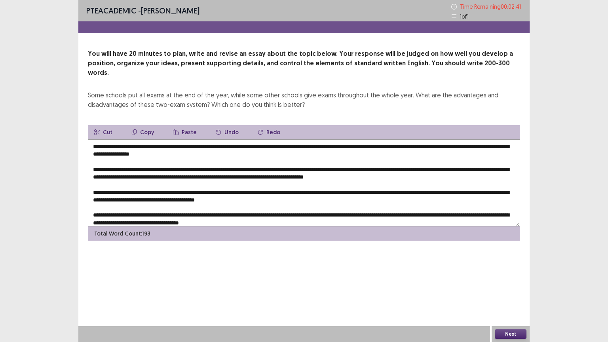
click at [514, 139] on textarea at bounding box center [304, 182] width 432 height 87
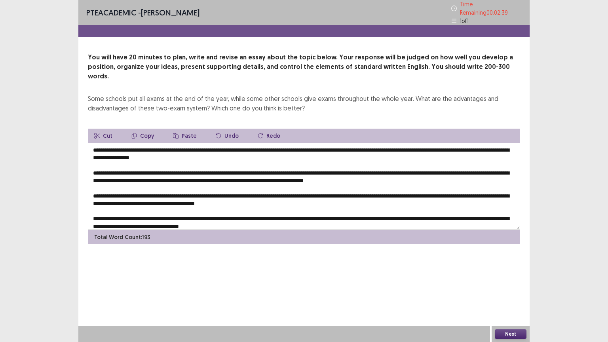
click at [187, 129] on button "Paste" at bounding box center [185, 136] width 36 height 14
drag, startPoint x: 277, startPoint y: 137, endPoint x: 419, endPoint y: 137, distance: 142.4
click at [419, 143] on textarea at bounding box center [304, 186] width 432 height 87
click at [141, 129] on button "Copy" at bounding box center [142, 136] width 35 height 14
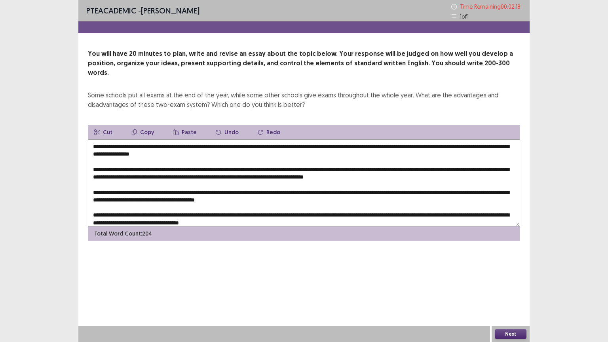
drag, startPoint x: 247, startPoint y: 145, endPoint x: 237, endPoint y: 144, distance: 9.6
click at [237, 144] on textarea at bounding box center [304, 182] width 432 height 87
click at [188, 125] on button "Paste" at bounding box center [185, 132] width 36 height 14
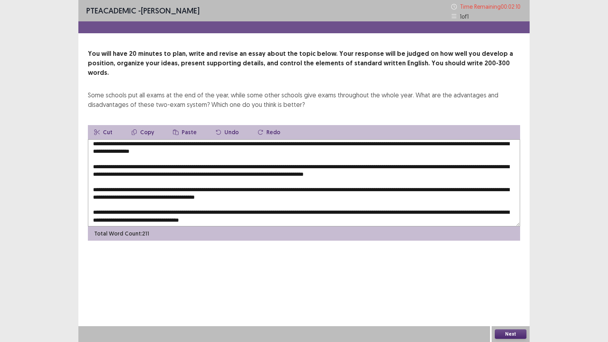
scroll to position [4, 0]
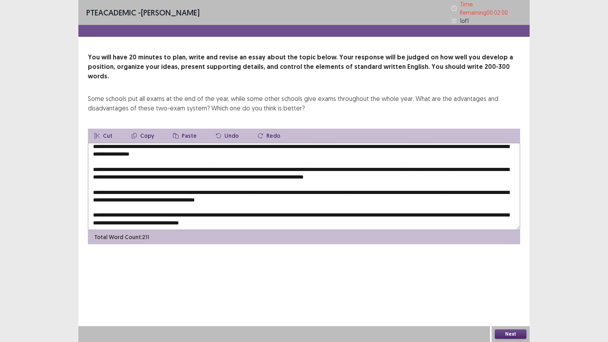
click at [305, 189] on textarea at bounding box center [304, 186] width 432 height 87
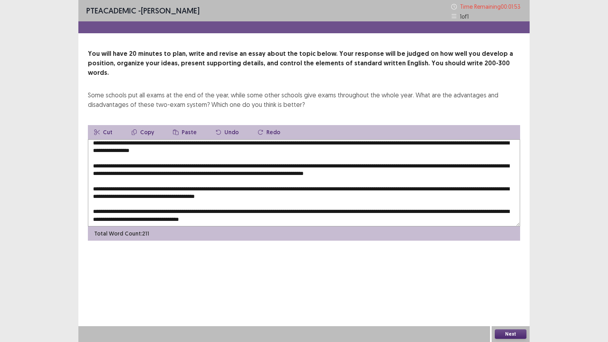
click at [248, 202] on textarea at bounding box center [304, 182] width 432 height 87
drag, startPoint x: 248, startPoint y: 202, endPoint x: 288, endPoint y: 210, distance: 41.1
click at [320, 210] on textarea at bounding box center [304, 182] width 432 height 87
click at [250, 210] on textarea at bounding box center [304, 182] width 432 height 87
drag, startPoint x: 246, startPoint y: 201, endPoint x: 103, endPoint y: 207, distance: 143.4
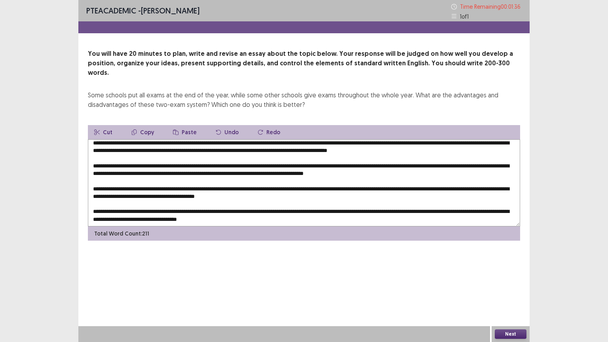
click at [103, 207] on textarea at bounding box center [304, 182] width 432 height 87
click at [146, 125] on button "Copy" at bounding box center [142, 132] width 35 height 14
click at [308, 190] on textarea at bounding box center [304, 182] width 432 height 87
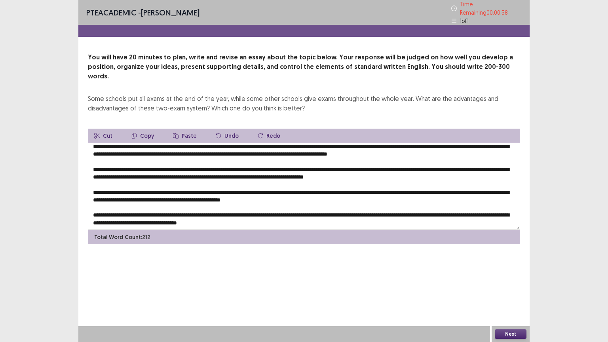
click at [180, 129] on button "Paste" at bounding box center [185, 136] width 36 height 14
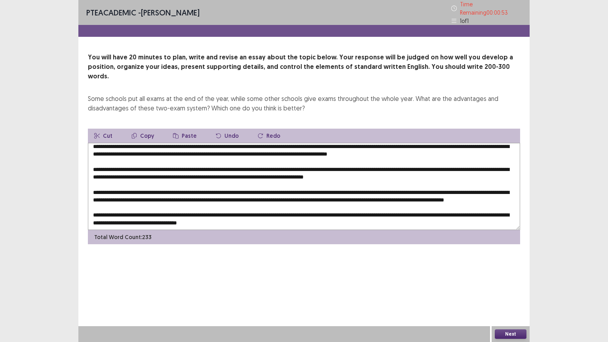
type textarea "**********"
click at [225, 275] on div "PTE academic - [PERSON_NAME] Time Remaining 00 : 00 : 53 1 of 1 You will have 2…" at bounding box center [303, 171] width 451 height 342
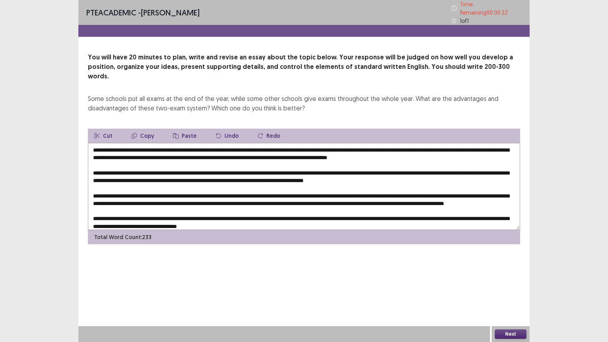
click at [445, 169] on textarea at bounding box center [304, 186] width 432 height 87
click at [500, 275] on button "Next" at bounding box center [511, 333] width 32 height 9
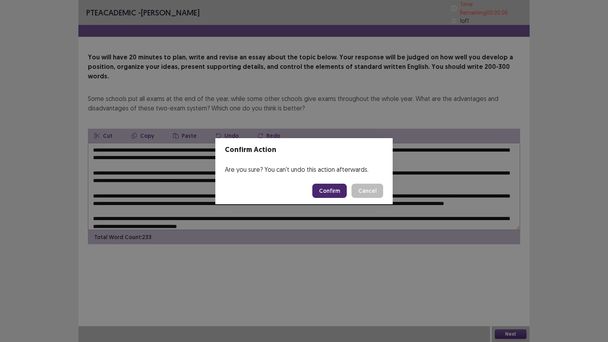
click at [335, 192] on button "Confirm" at bounding box center [329, 191] width 34 height 14
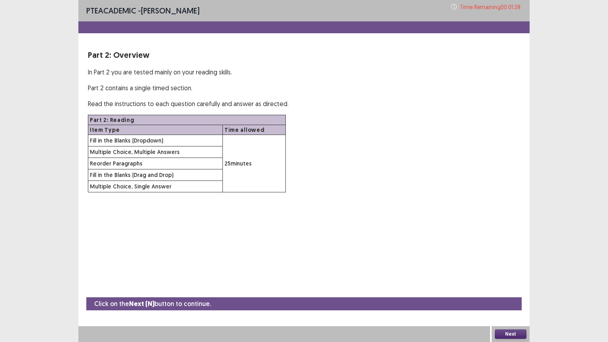
click at [510, 275] on button "Next" at bounding box center [511, 333] width 32 height 9
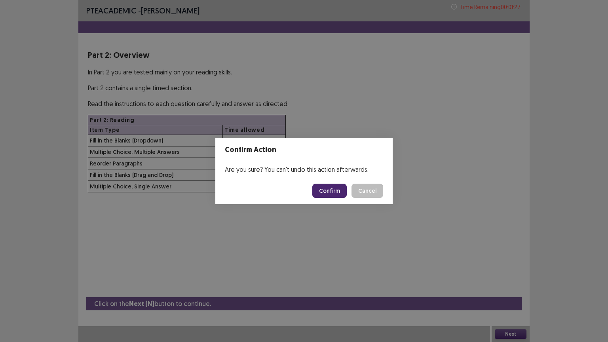
click at [335, 186] on button "Confirm" at bounding box center [329, 191] width 34 height 14
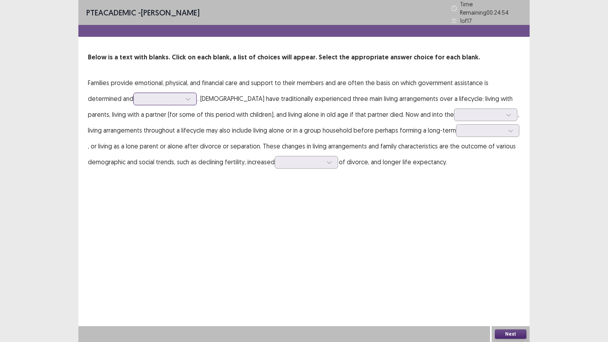
click at [188, 96] on icon at bounding box center [188, 99] width 6 height 6
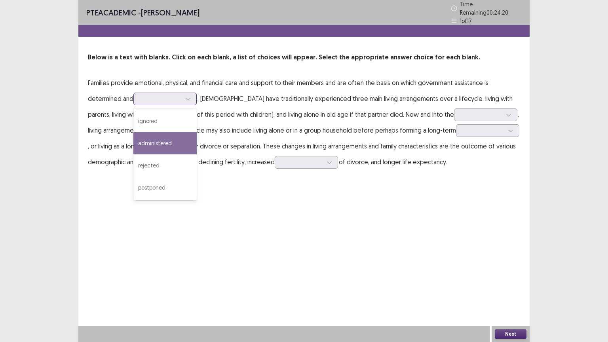
click at [169, 142] on div "administered" at bounding box center [164, 143] width 63 height 22
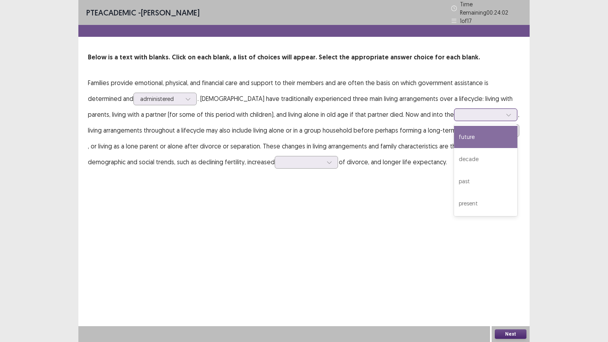
click at [506, 112] on icon at bounding box center [509, 115] width 6 height 6
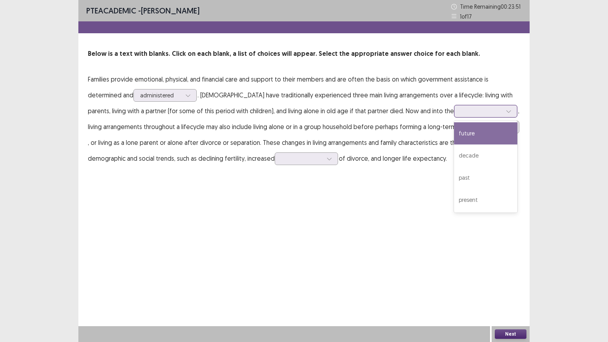
click at [454, 135] on div "future" at bounding box center [485, 133] width 63 height 22
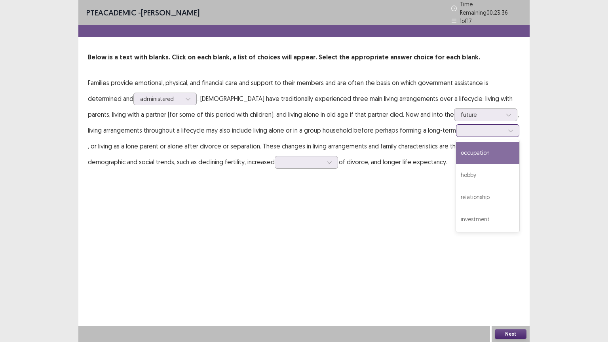
click at [508, 128] on icon at bounding box center [511, 131] width 6 height 6
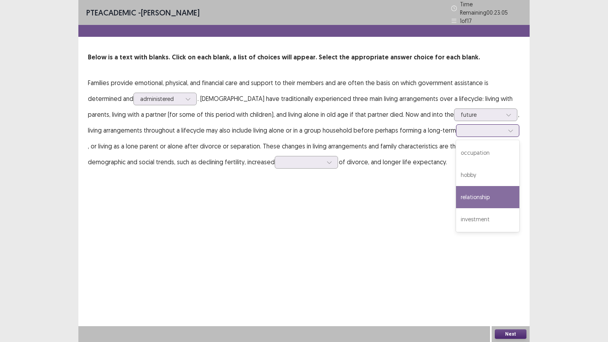
click at [461, 198] on div "relationship" at bounding box center [487, 197] width 63 height 22
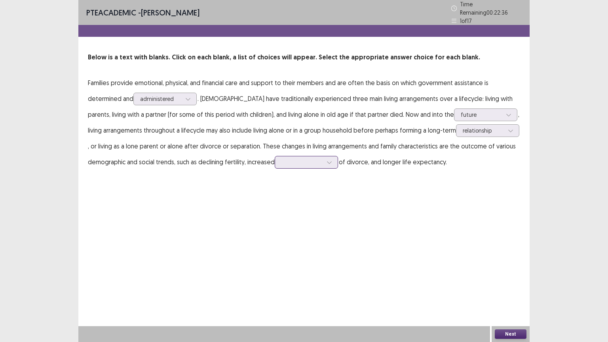
click at [330, 159] on icon at bounding box center [329, 162] width 6 height 6
click at [295, 204] on div "rates" at bounding box center [306, 206] width 63 height 22
click at [501, 275] on button "Next" at bounding box center [511, 333] width 32 height 9
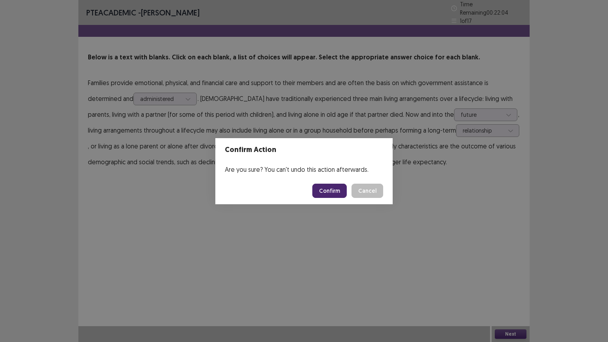
click at [332, 188] on button "Confirm" at bounding box center [329, 191] width 34 height 14
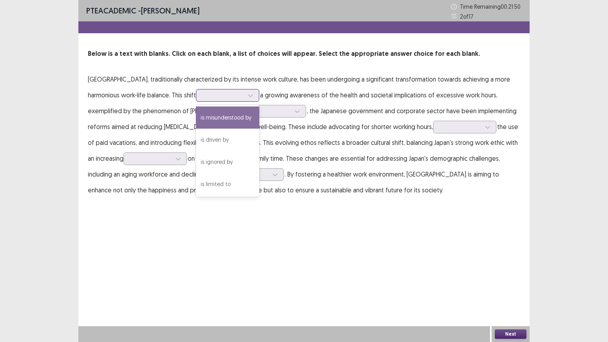
click at [248, 96] on icon at bounding box center [250, 96] width 4 height 2
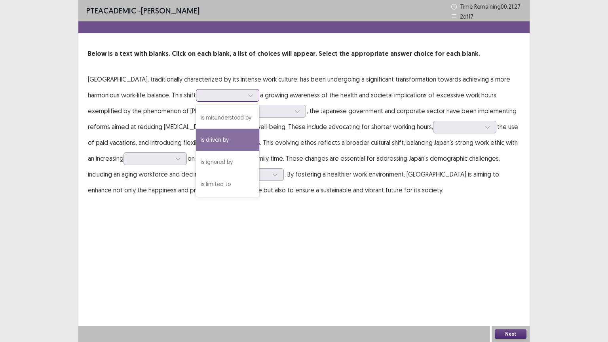
click at [196, 145] on div "is driven by" at bounding box center [227, 140] width 63 height 22
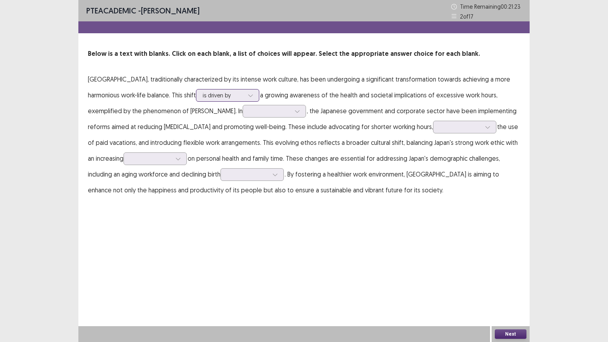
click at [245, 98] on div at bounding box center [251, 95] width 12 height 12
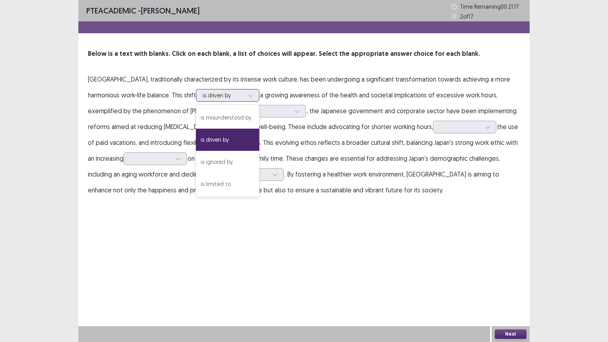
click at [196, 140] on div "is driven by" at bounding box center [227, 140] width 63 height 22
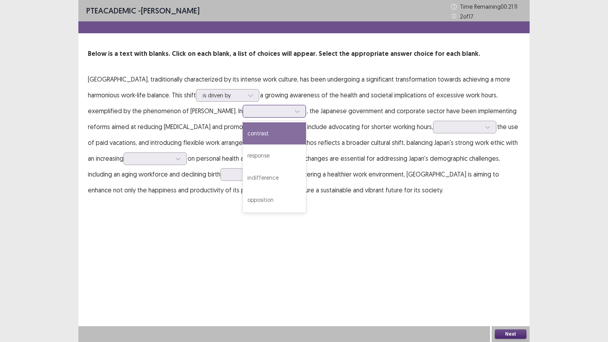
click at [294, 112] on icon at bounding box center [297, 111] width 6 height 6
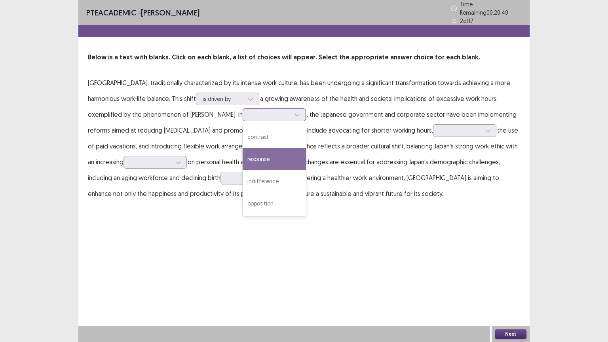
click at [243, 157] on div "response" at bounding box center [274, 159] width 63 height 22
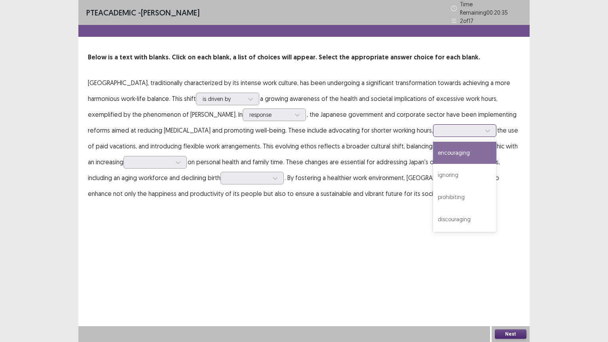
click at [482, 130] on div at bounding box center [488, 131] width 12 height 12
click at [433, 154] on div "encouraging" at bounding box center [464, 153] width 63 height 22
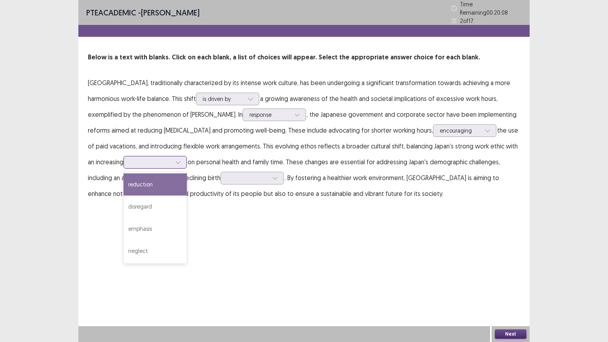
click at [172, 159] on div at bounding box center [178, 162] width 12 height 12
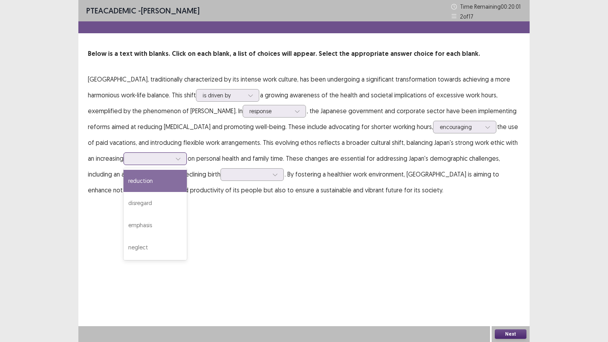
click at [130, 184] on div "reduction" at bounding box center [154, 181] width 63 height 22
click at [272, 176] on icon at bounding box center [275, 175] width 6 height 6
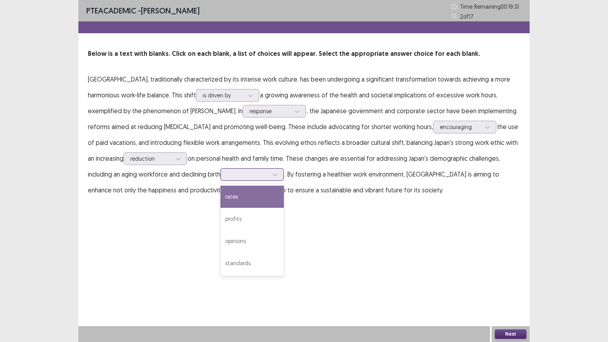
click at [220, 202] on div "rates" at bounding box center [251, 197] width 63 height 22
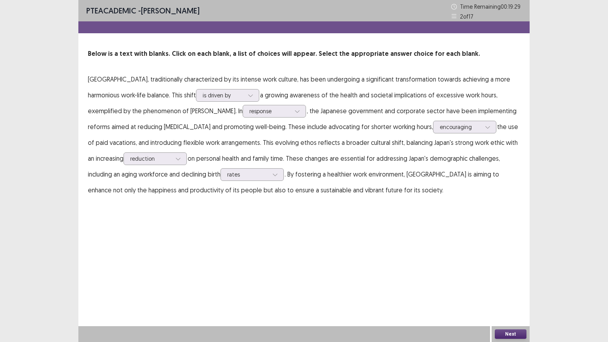
click at [512, 275] on button "Next" at bounding box center [511, 333] width 32 height 9
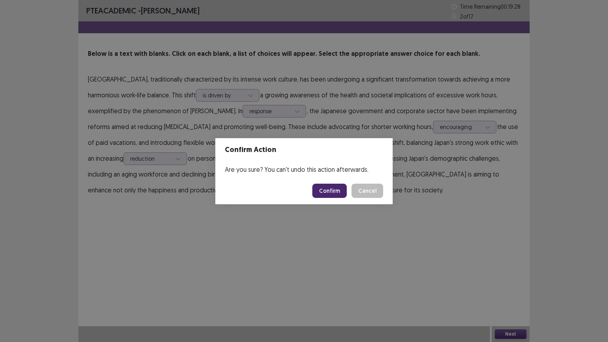
click at [321, 193] on button "Confirm" at bounding box center [329, 191] width 34 height 14
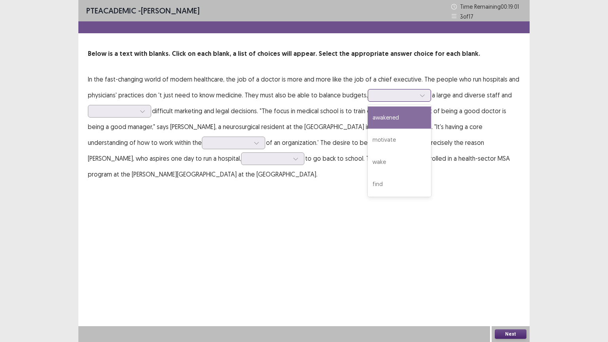
click at [423, 97] on icon at bounding box center [422, 96] width 6 height 6
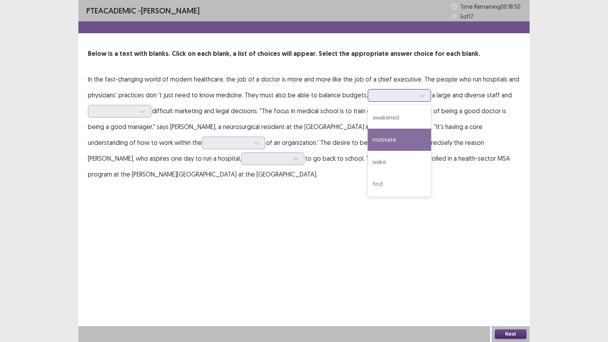
click at [393, 140] on div "motivate" at bounding box center [399, 140] width 63 height 22
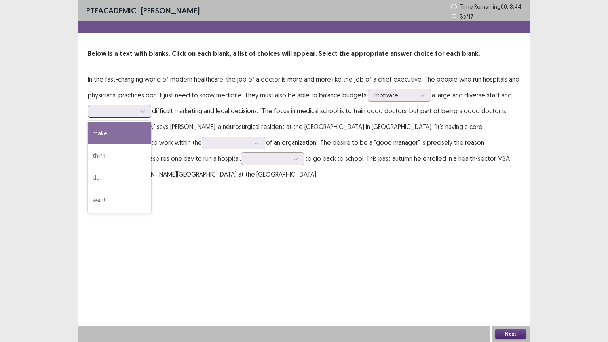
click at [143, 114] on div at bounding box center [143, 111] width 12 height 12
click at [112, 139] on div "make" at bounding box center [119, 133] width 63 height 22
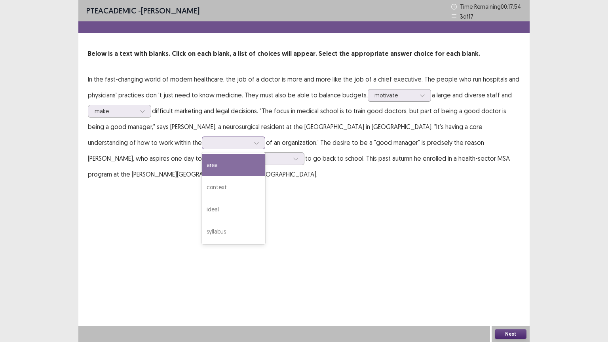
click at [254, 144] on icon at bounding box center [257, 143] width 6 height 6
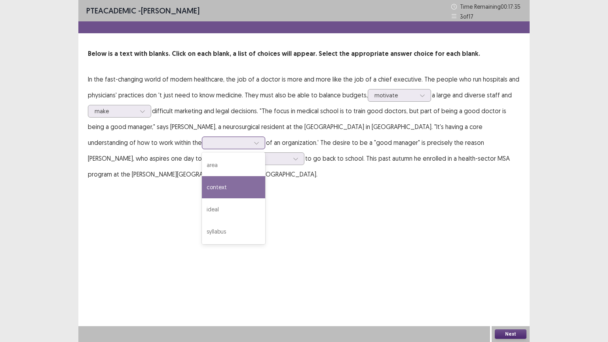
click at [202, 187] on div "context" at bounding box center [233, 187] width 63 height 22
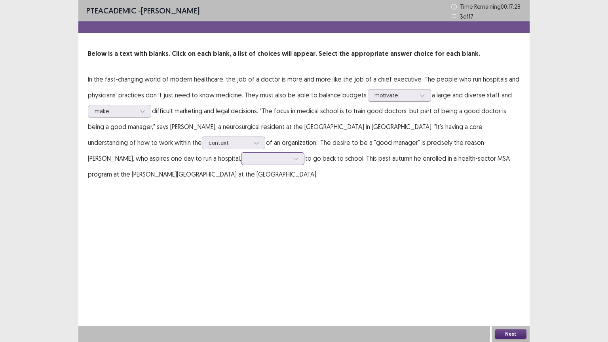
click at [293, 157] on icon at bounding box center [296, 159] width 6 height 6
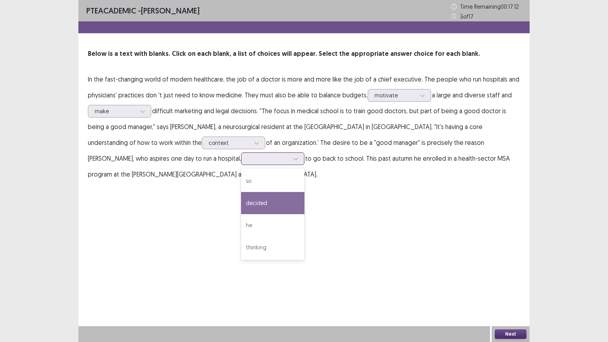
click at [241, 205] on div "decided" at bounding box center [272, 203] width 63 height 22
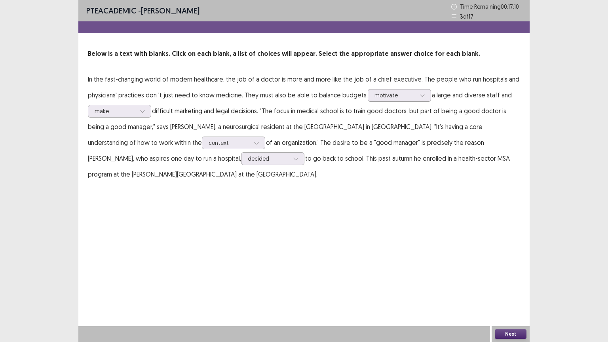
click at [506, 275] on button "Next" at bounding box center [511, 333] width 32 height 9
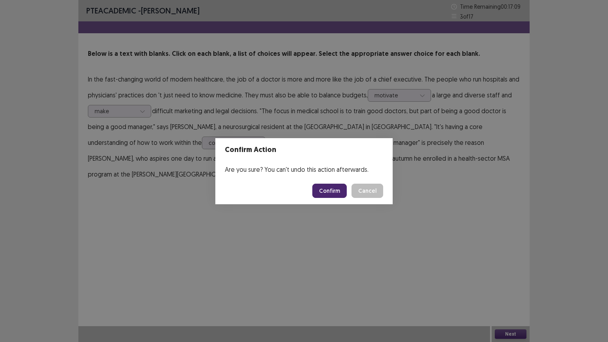
click at [324, 188] on button "Confirm" at bounding box center [329, 191] width 34 height 14
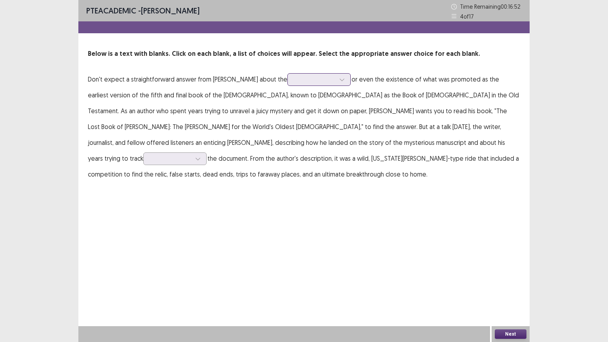
click at [339, 80] on icon at bounding box center [342, 80] width 6 height 6
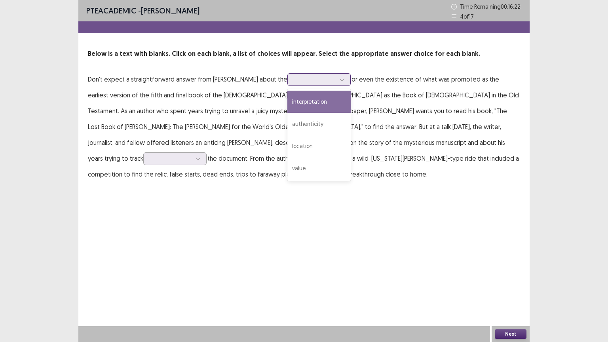
click at [305, 103] on div "interpretation" at bounding box center [318, 102] width 63 height 22
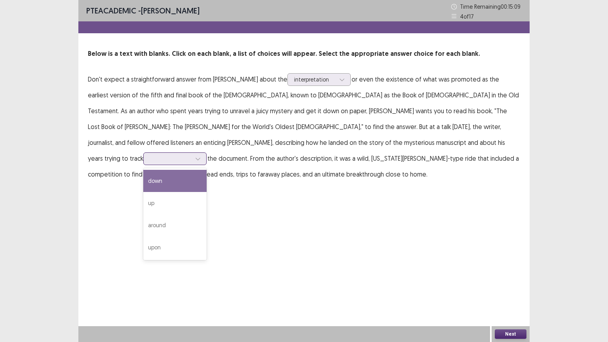
click at [204, 153] on div at bounding box center [198, 159] width 12 height 12
click at [207, 170] on div "down" at bounding box center [174, 181] width 63 height 22
click at [505, 275] on div "Next" at bounding box center [510, 334] width 38 height 16
click at [508, 275] on button "Next" at bounding box center [511, 333] width 32 height 9
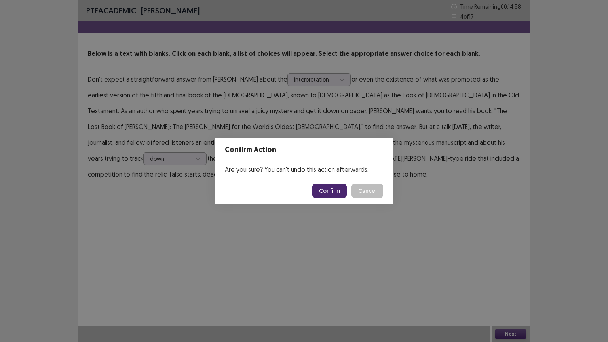
click at [345, 191] on button "Confirm" at bounding box center [329, 191] width 34 height 14
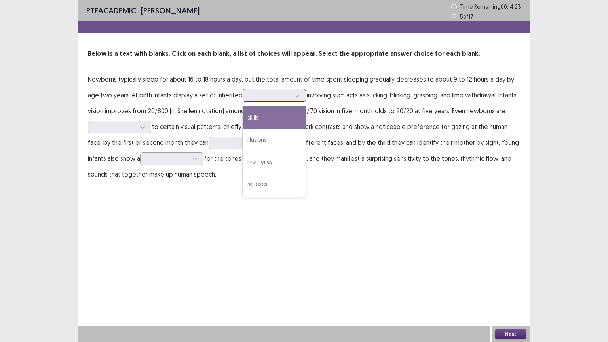
click at [290, 93] on div at bounding box center [274, 95] width 63 height 13
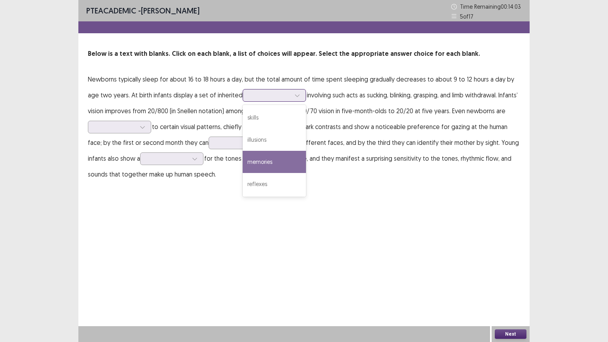
click at [250, 166] on div "memories" at bounding box center [274, 162] width 63 height 22
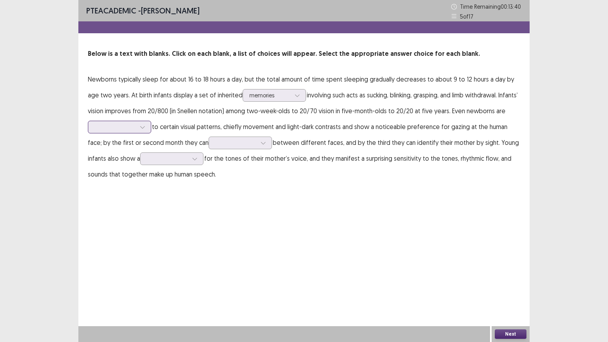
click at [140, 127] on icon at bounding box center [143, 127] width 6 height 6
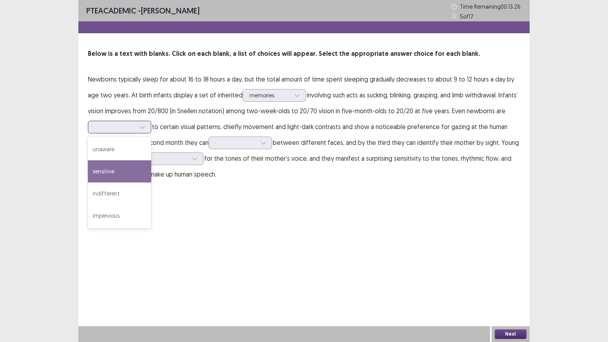
click at [112, 173] on div "sensitive" at bounding box center [119, 171] width 63 height 22
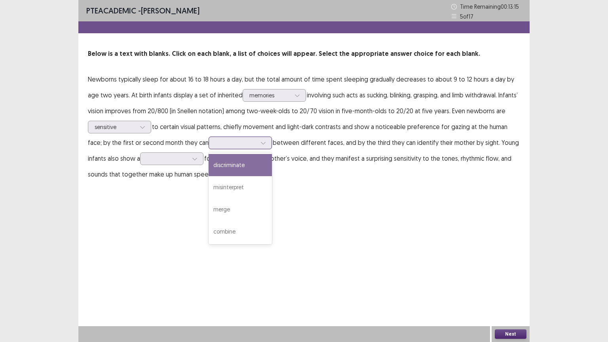
click at [260, 144] on icon at bounding box center [263, 143] width 6 height 6
click at [226, 169] on div "discriminate" at bounding box center [240, 165] width 63 height 22
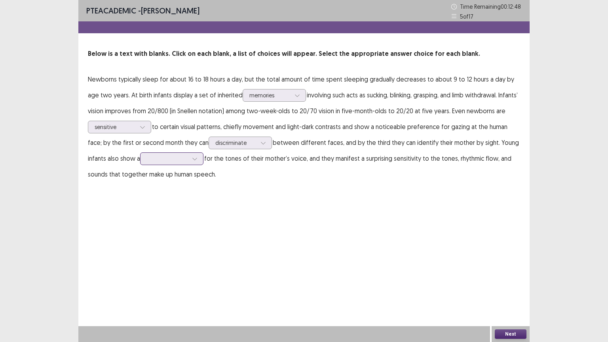
click at [192, 158] on icon at bounding box center [194, 159] width 4 height 2
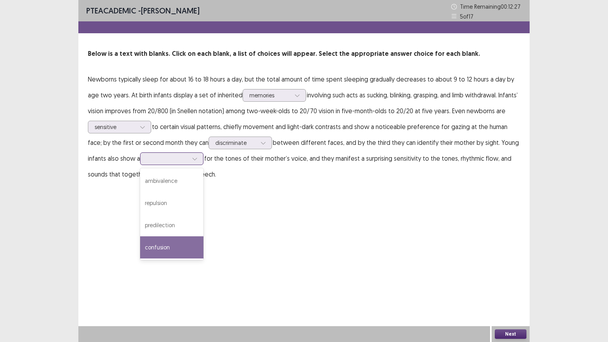
click at [143, 251] on div "confusion" at bounding box center [171, 247] width 63 height 22
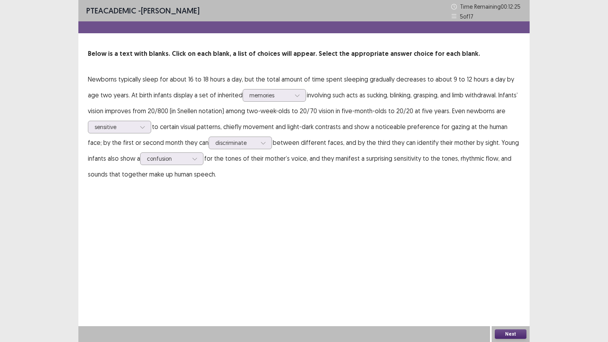
click at [506, 275] on button "Next" at bounding box center [511, 333] width 32 height 9
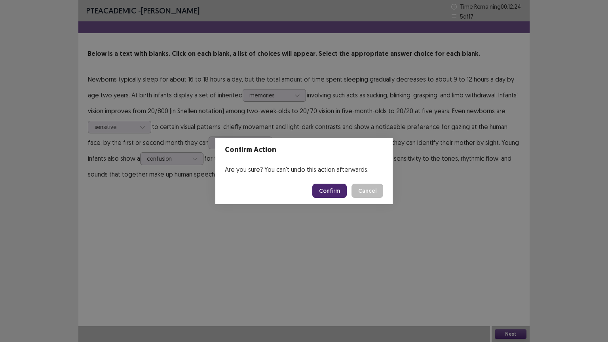
click at [342, 188] on button "Confirm" at bounding box center [329, 191] width 34 height 14
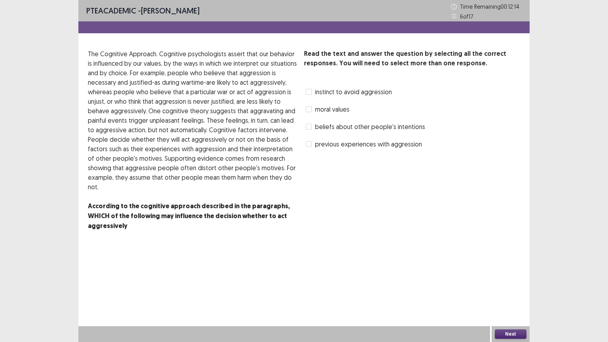
click at [308, 93] on span at bounding box center [308, 92] width 6 height 6
click at [306, 128] on span at bounding box center [308, 126] width 6 height 6
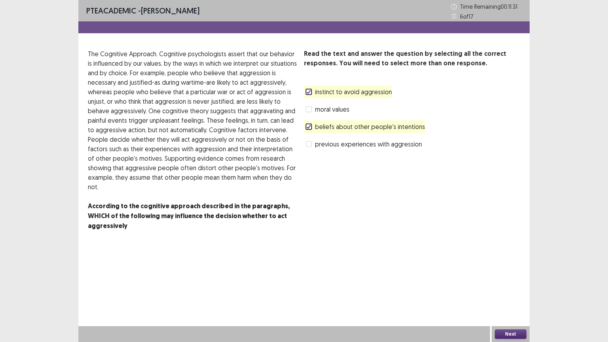
click at [316, 142] on span "previous experiences with aggression" at bounding box center [368, 143] width 107 height 9
click at [311, 89] on span at bounding box center [308, 92] width 6 height 6
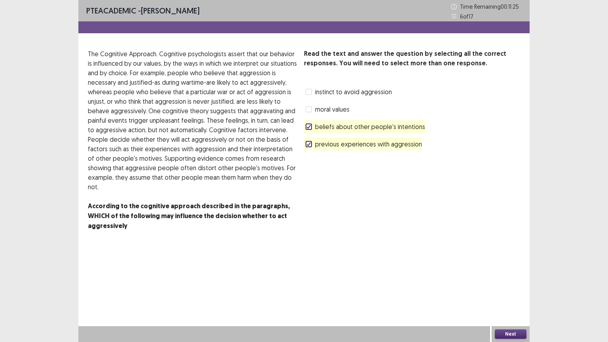
click at [517, 275] on button "Next" at bounding box center [511, 333] width 32 height 9
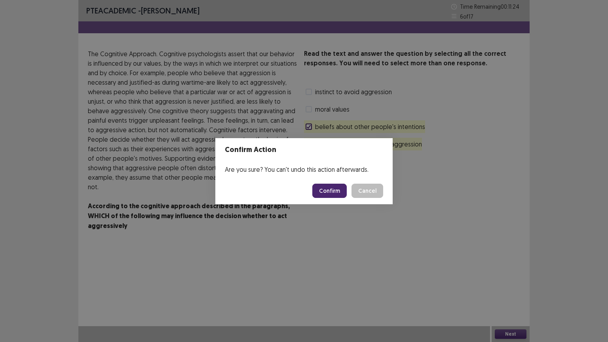
click at [345, 196] on button "Confirm" at bounding box center [329, 191] width 34 height 14
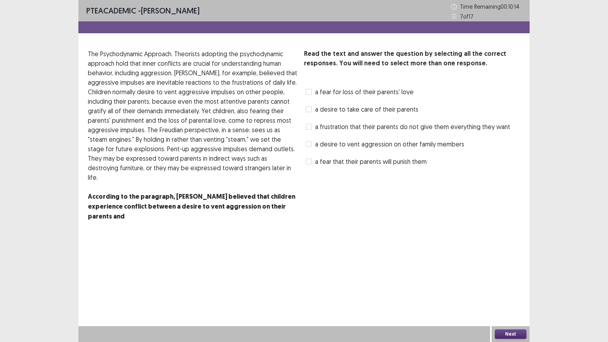
click at [315, 95] on label "a fear for loss of their parents' love" at bounding box center [359, 91] width 108 height 9
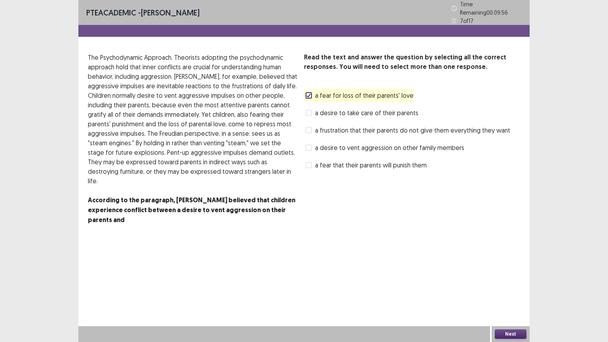
click at [310, 162] on span at bounding box center [308, 165] width 6 height 6
click at [314, 131] on label "a frustration that their parents do not give them everything they want" at bounding box center [407, 129] width 205 height 9
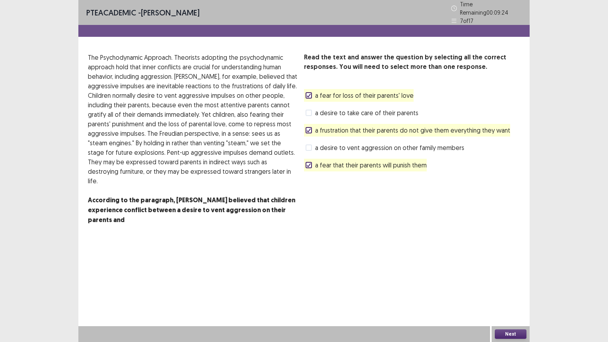
click at [309, 112] on span at bounding box center [308, 113] width 6 height 6
click at [310, 130] on label "a frustration that their parents do not give them everything they want" at bounding box center [407, 129] width 205 height 9
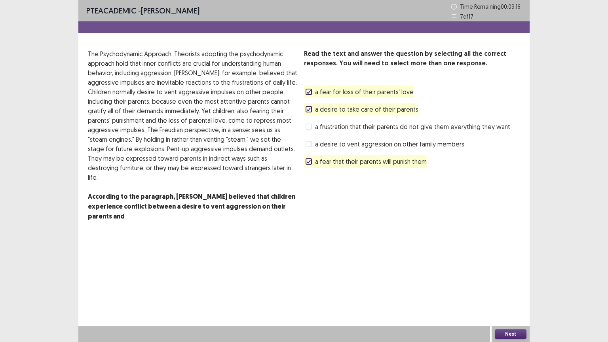
click at [309, 111] on icon at bounding box center [308, 109] width 5 height 4
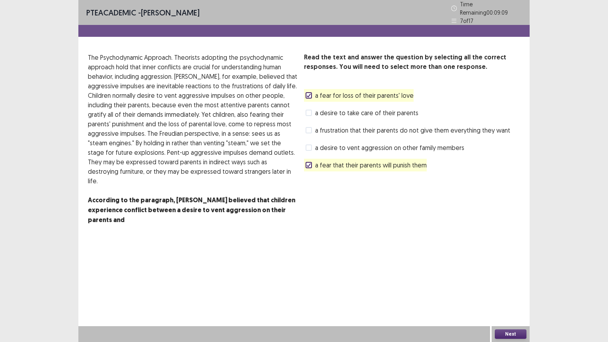
click at [313, 132] on div "a frustration that their parents do not give them everything they want" at bounding box center [407, 130] width 206 height 13
click at [308, 127] on span at bounding box center [308, 130] width 6 height 6
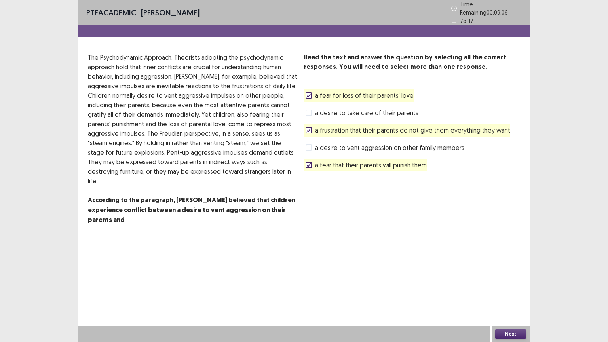
click at [507, 275] on button "Next" at bounding box center [511, 333] width 32 height 9
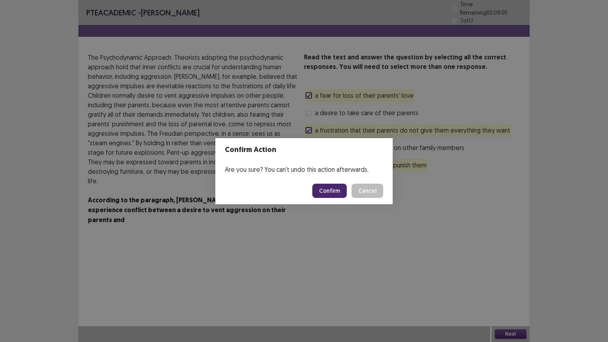
click at [333, 190] on button "Confirm" at bounding box center [329, 191] width 34 height 14
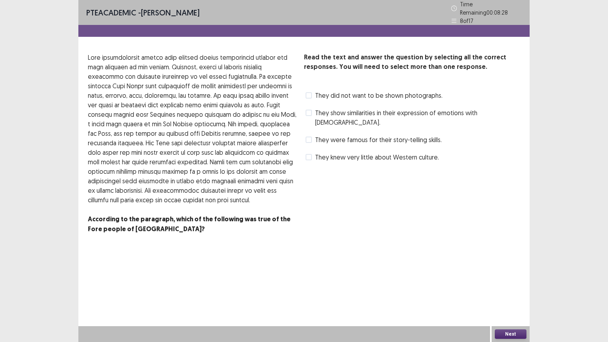
click at [307, 92] on span at bounding box center [308, 95] width 6 height 6
click at [312, 152] on label "They knew very little about Western culture." at bounding box center [371, 156] width 133 height 9
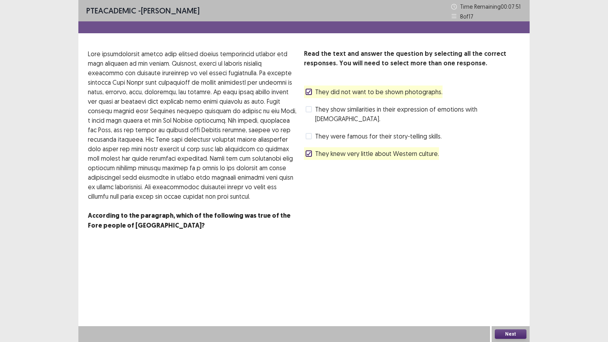
click at [317, 110] on span "They show similarities in their expression of emotions with [DEMOGRAPHIC_DATA]." at bounding box center [417, 113] width 205 height 19
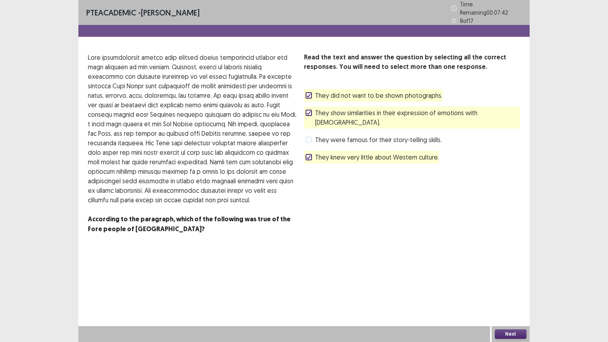
click at [315, 92] on span "They did not want to be shown photographs." at bounding box center [378, 95] width 127 height 9
click at [508, 275] on button "Next" at bounding box center [511, 333] width 32 height 9
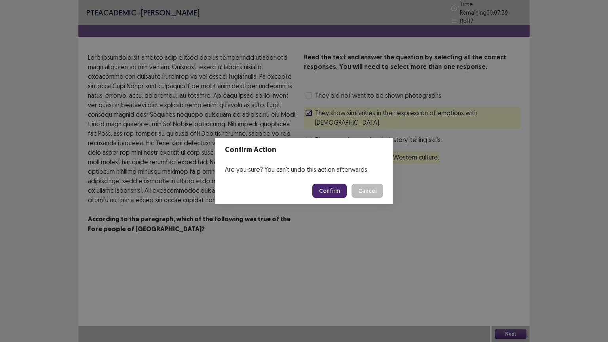
click at [337, 194] on button "Confirm" at bounding box center [329, 191] width 34 height 14
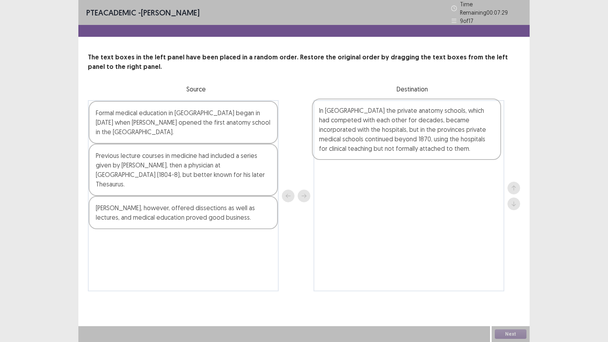
drag, startPoint x: 137, startPoint y: 120, endPoint x: 362, endPoint y: 122, distance: 225.1
click at [362, 122] on div "In [GEOGRAPHIC_DATA] the private anatomy schools, which had competed with each …" at bounding box center [304, 195] width 432 height 191
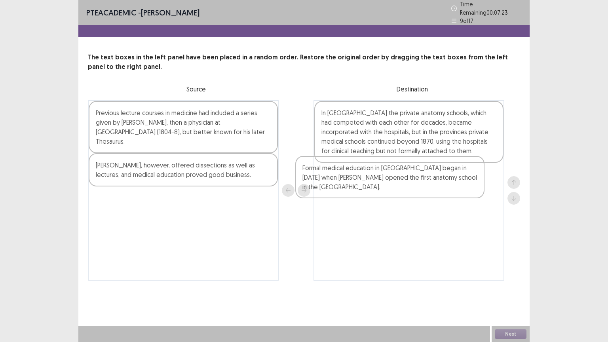
drag, startPoint x: 127, startPoint y: 119, endPoint x: 352, endPoint y: 182, distance: 233.9
click at [352, 182] on div "Formal medical education in [GEOGRAPHIC_DATA] began in [DATE] when [PERSON_NAME…" at bounding box center [304, 190] width 432 height 180
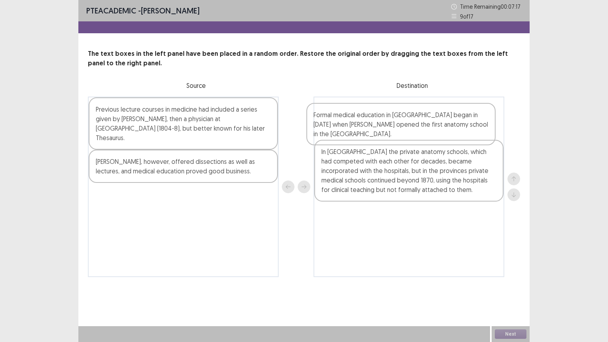
drag, startPoint x: 385, startPoint y: 186, endPoint x: 378, endPoint y: 128, distance: 58.5
click at [378, 128] on div "In [GEOGRAPHIC_DATA] the private anatomy schools, which had competed with each …" at bounding box center [408, 187] width 191 height 180
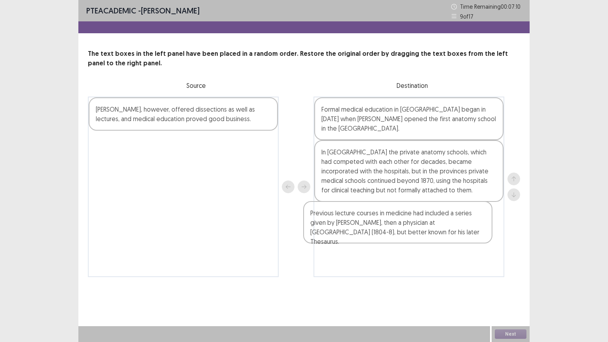
drag, startPoint x: 173, startPoint y: 122, endPoint x: 390, endPoint y: 225, distance: 240.7
click at [388, 228] on div "Previous lecture courses in medicine had included a series given by [PERSON_NAM…" at bounding box center [304, 187] width 432 height 180
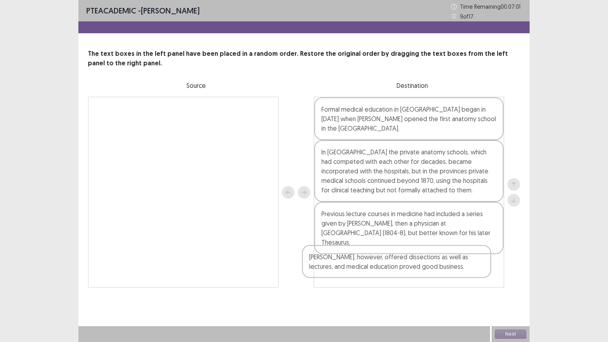
drag, startPoint x: 174, startPoint y: 125, endPoint x: 388, endPoint y: 275, distance: 261.7
click at [388, 275] on div "[PERSON_NAME], however, offered dissections as well as lectures, and medical ed…" at bounding box center [304, 192] width 432 height 191
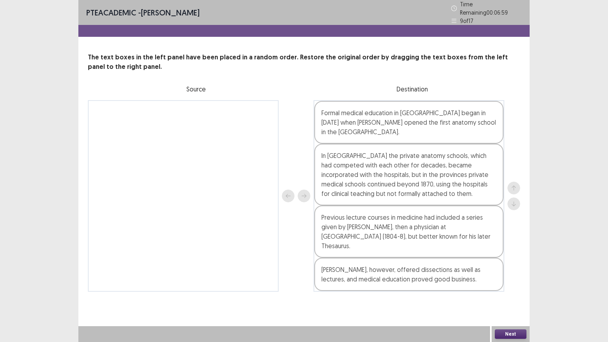
click at [506, 275] on button "Next" at bounding box center [511, 333] width 32 height 9
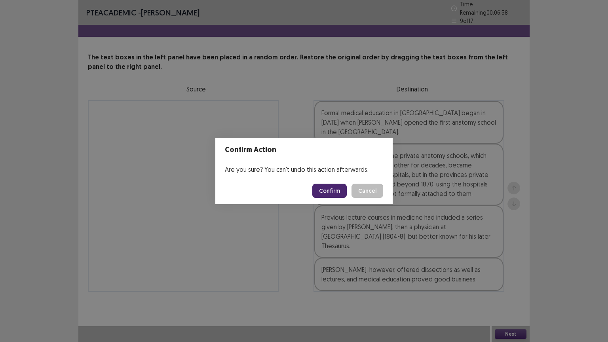
click at [327, 190] on button "Confirm" at bounding box center [329, 191] width 34 height 14
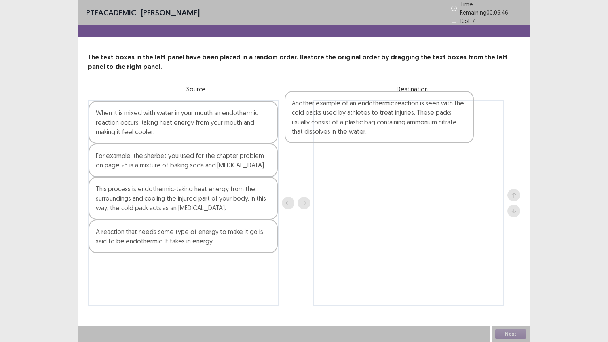
drag, startPoint x: 131, startPoint y: 275, endPoint x: 342, endPoint y: 119, distance: 262.1
click at [342, 119] on div "When it is mixed with water in your mouth an endothermic reaction occurs, takin…" at bounding box center [304, 202] width 432 height 205
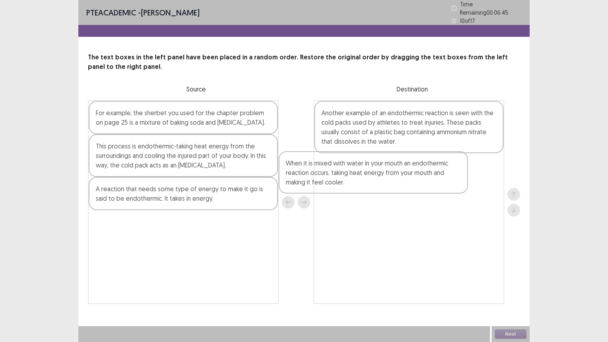
drag, startPoint x: 98, startPoint y: 112, endPoint x: 287, endPoint y: 164, distance: 196.1
click at [300, 172] on div "When it is mixed with water in your mouth an endothermic reaction occurs, takin…" at bounding box center [304, 202] width 432 height 204
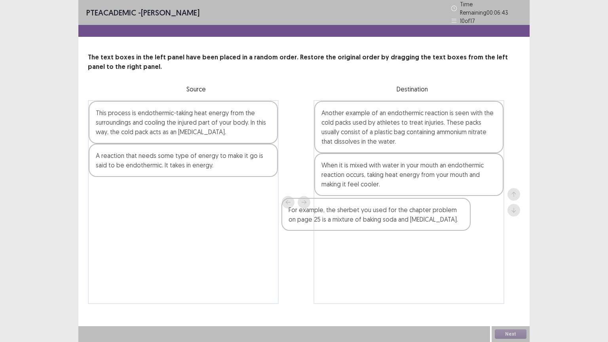
drag, startPoint x: 137, startPoint y: 125, endPoint x: 331, endPoint y: 228, distance: 220.2
click at [331, 228] on div "For example, the sherbet you used for the chapter problem on page 25 is a mixtu…" at bounding box center [304, 202] width 432 height 204
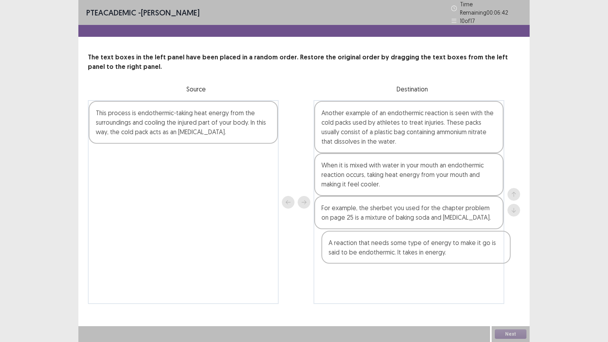
drag, startPoint x: 184, startPoint y: 153, endPoint x: 419, endPoint y: 244, distance: 252.0
click at [419, 244] on div "This process is endothermic-taking heat energy from the surroundings and coolin…" at bounding box center [304, 202] width 432 height 204
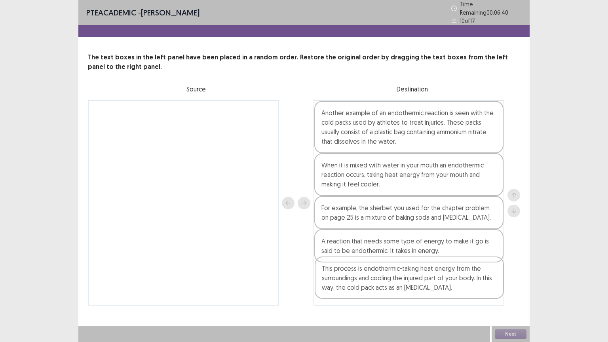
drag, startPoint x: 198, startPoint y: 121, endPoint x: 427, endPoint y: 282, distance: 279.7
click at [427, 275] on div "This process is endothermic-taking heat energy from the surroundings and coolin…" at bounding box center [304, 202] width 432 height 205
click at [518, 275] on button "Next" at bounding box center [511, 333] width 32 height 9
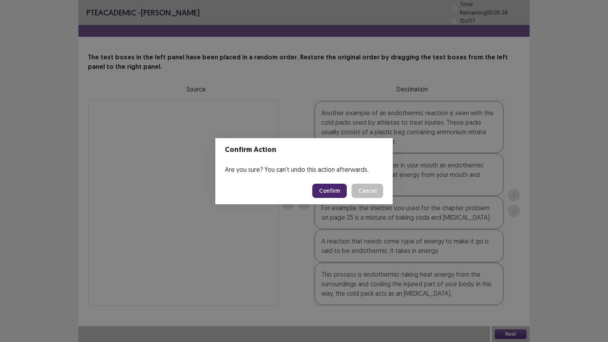
click at [330, 191] on button "Confirm" at bounding box center [329, 191] width 34 height 14
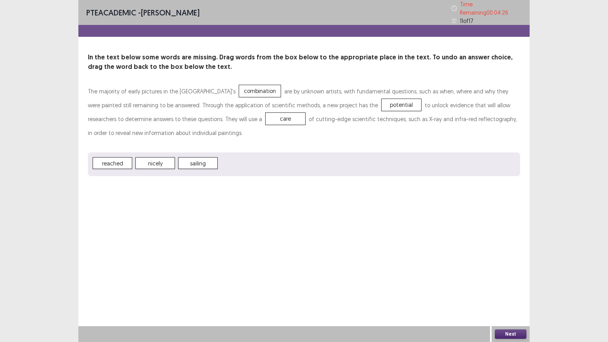
click at [515, 275] on button "Next" at bounding box center [511, 333] width 32 height 9
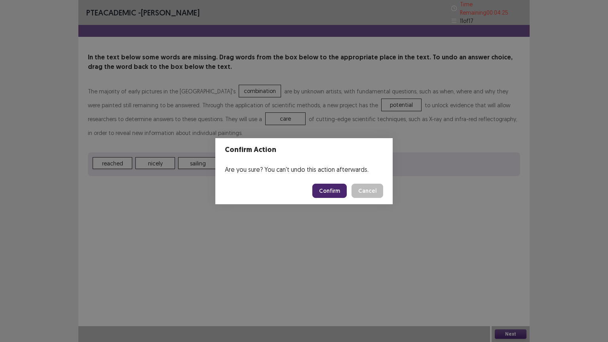
click at [340, 195] on button "Confirm" at bounding box center [329, 191] width 34 height 14
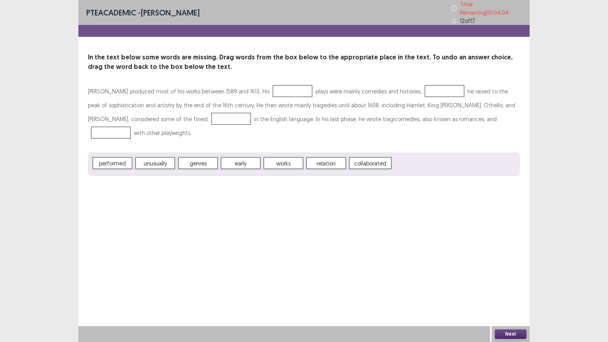
click at [370, 157] on span "collaborated" at bounding box center [370, 163] width 42 height 12
click at [504, 275] on button "Next" at bounding box center [511, 333] width 32 height 9
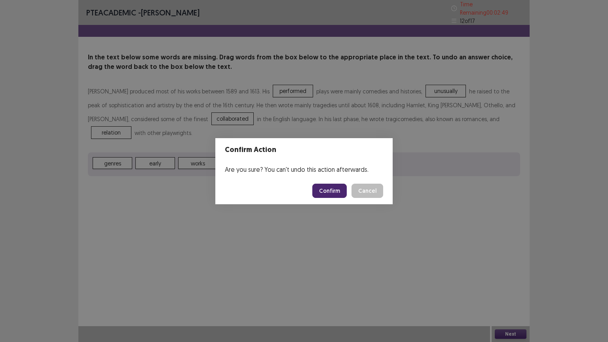
click at [335, 190] on button "Confirm" at bounding box center [329, 191] width 34 height 14
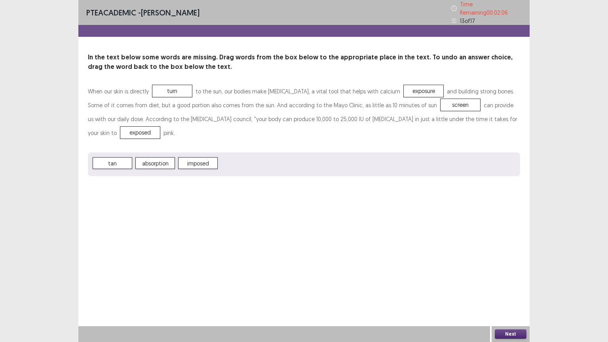
click at [506, 275] on button "Next" at bounding box center [511, 333] width 32 height 9
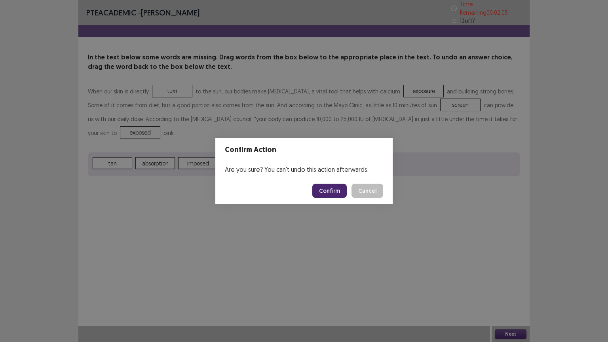
click at [328, 187] on button "Confirm" at bounding box center [329, 191] width 34 height 14
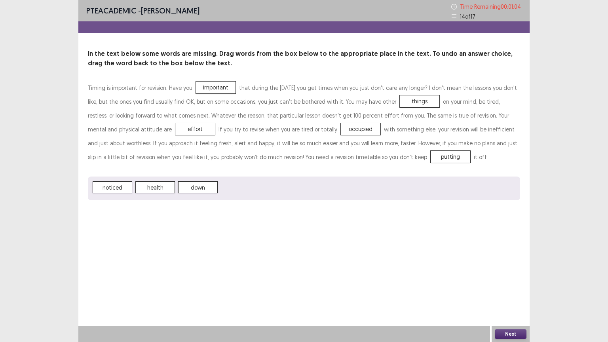
click at [509, 275] on button "Next" at bounding box center [511, 333] width 32 height 9
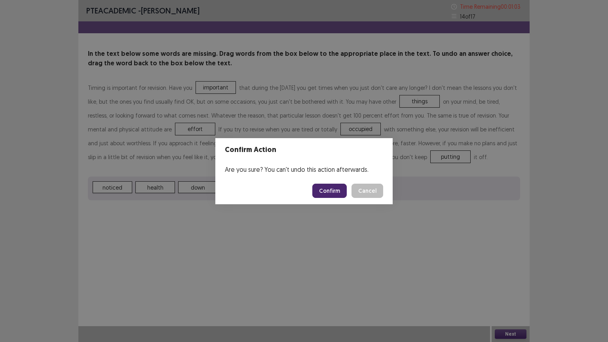
click at [329, 186] on button "Confirm" at bounding box center [329, 191] width 34 height 14
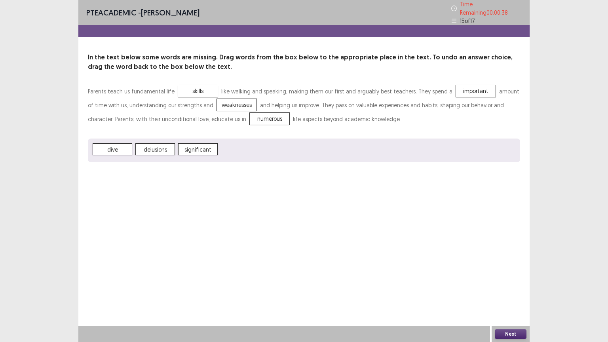
click at [509, 275] on button "Next" at bounding box center [511, 333] width 32 height 9
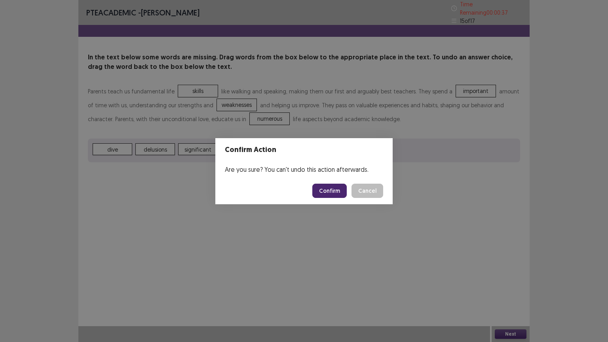
click at [332, 190] on button "Confirm" at bounding box center [329, 191] width 34 height 14
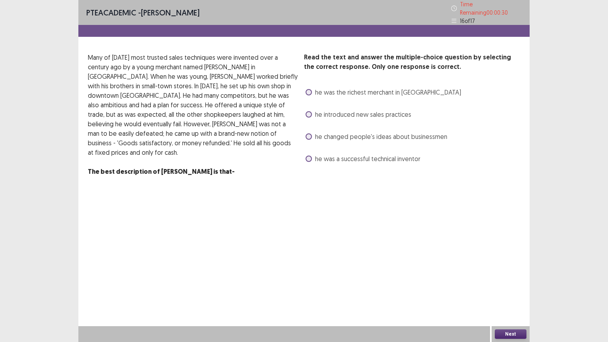
click at [313, 110] on label "he introduced new sales practices" at bounding box center [358, 114] width 106 height 9
click at [310, 135] on span at bounding box center [308, 136] width 6 height 6
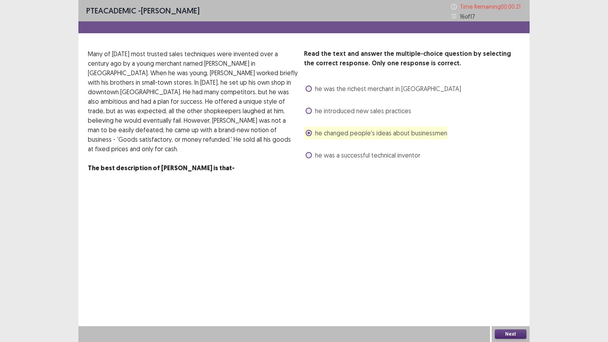
click at [512, 275] on button "Next" at bounding box center [511, 333] width 32 height 9
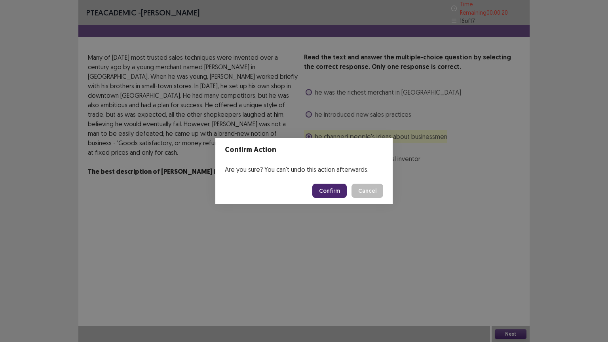
click at [337, 187] on button "Confirm" at bounding box center [329, 191] width 34 height 14
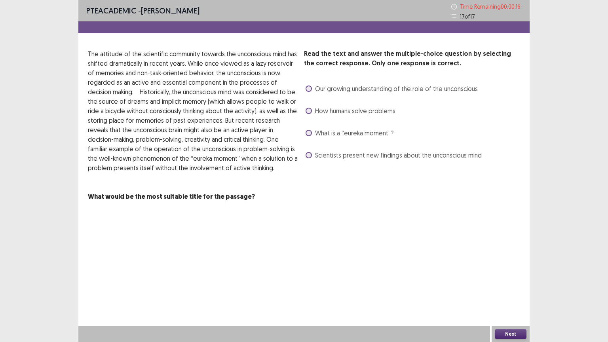
click at [311, 92] on label "Our growing understanding of the role of the unconscious" at bounding box center [391, 88] width 172 height 9
click at [308, 159] on label "Scientists present new findings about the unconscious mind" at bounding box center [393, 154] width 176 height 9
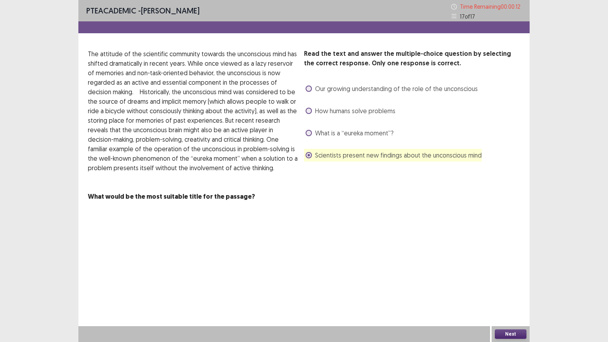
click at [501, 275] on button "Next" at bounding box center [511, 333] width 32 height 9
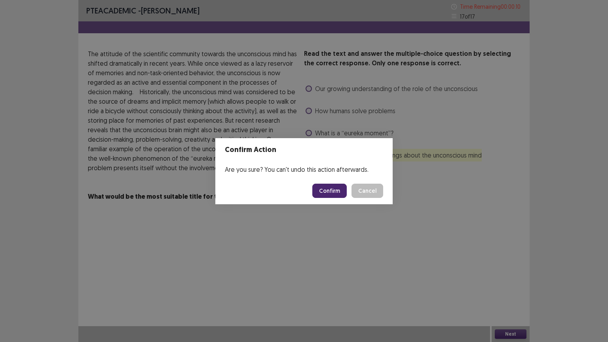
click at [329, 187] on button "Confirm" at bounding box center [329, 191] width 34 height 14
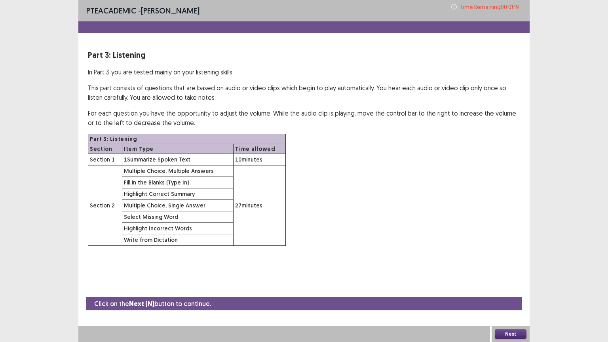
click at [510, 275] on button "Next" at bounding box center [511, 333] width 32 height 9
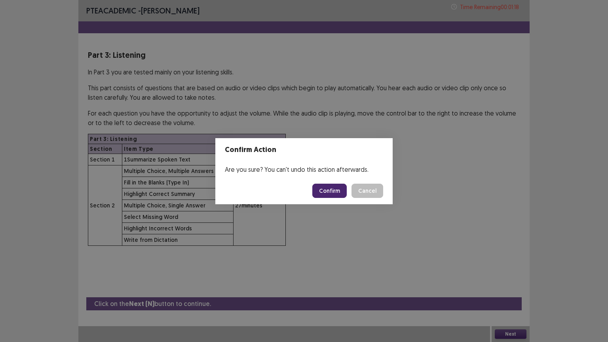
click at [335, 193] on button "Confirm" at bounding box center [329, 191] width 34 height 14
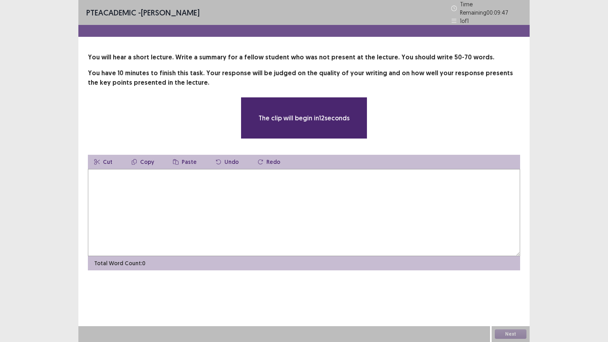
click at [325, 193] on textarea at bounding box center [304, 212] width 432 height 87
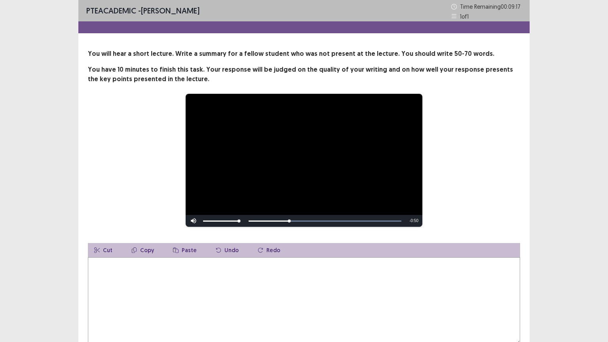
click at [274, 111] on video "Video Player" at bounding box center [304, 160] width 237 height 133
